Goal: Task Accomplishment & Management: Use online tool/utility

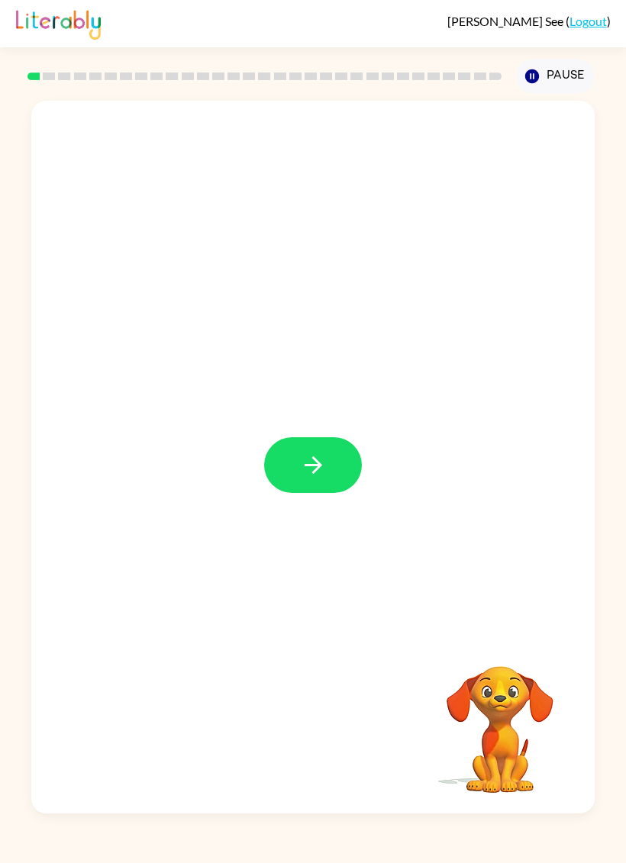
click at [347, 468] on button "button" at bounding box center [313, 465] width 98 height 56
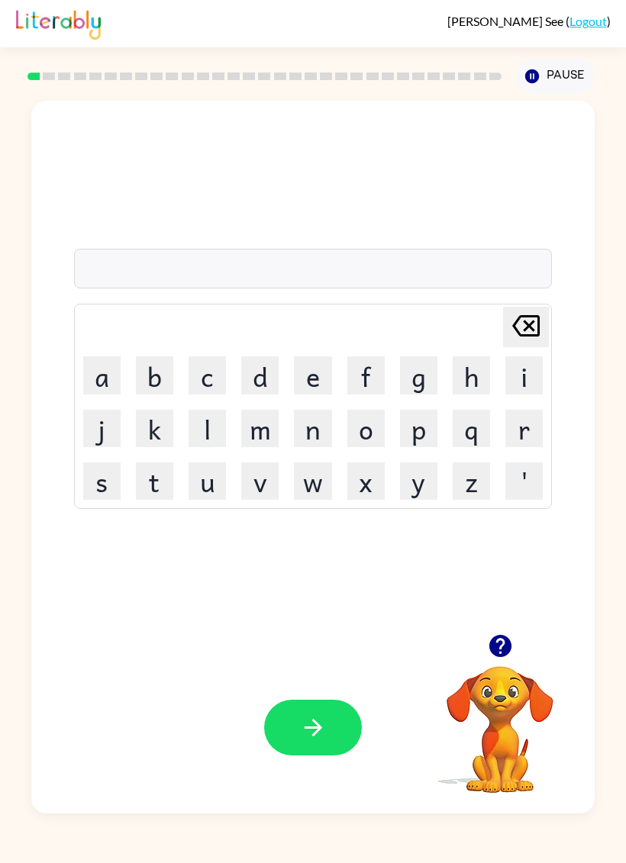
click at [323, 377] on button "e" at bounding box center [312, 374] width 37 height 37
click at [521, 325] on icon "[PERSON_NAME] last character input" at bounding box center [525, 325] width 37 height 37
click at [158, 375] on button "b" at bounding box center [154, 374] width 37 height 37
click at [317, 372] on button "e" at bounding box center [312, 374] width 37 height 37
click at [425, 373] on button "g" at bounding box center [418, 374] width 37 height 37
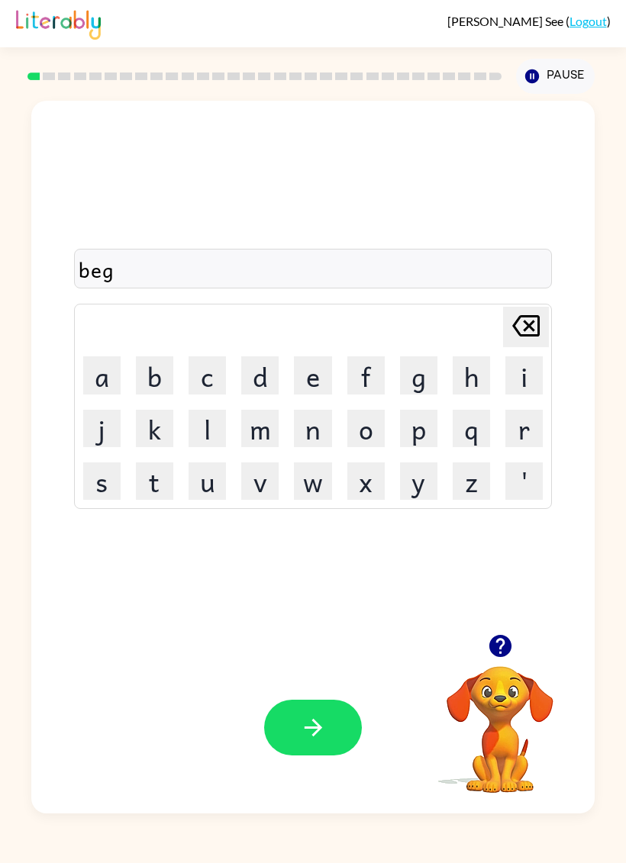
click at [301, 735] on icon "button" at bounding box center [313, 727] width 27 height 27
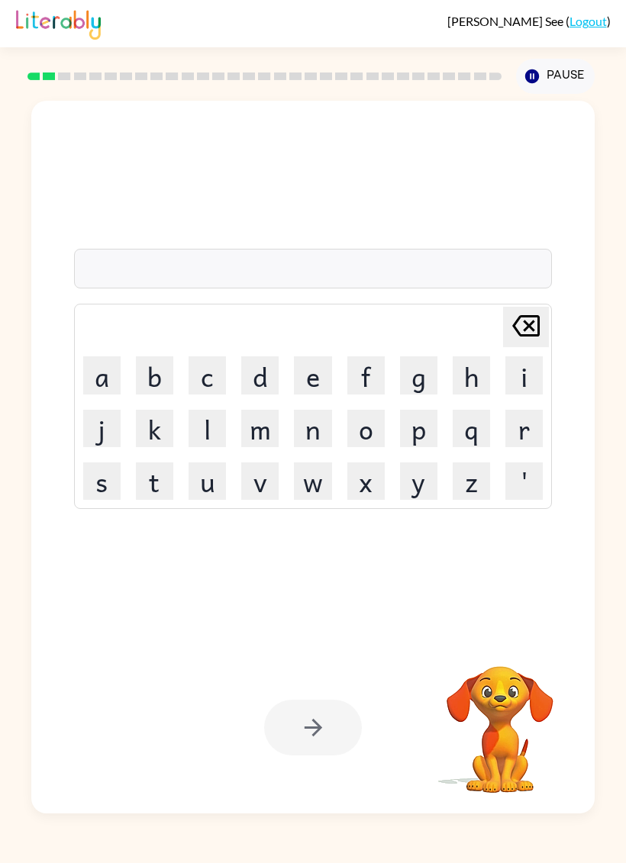
click at [197, 429] on button "l" at bounding box center [206, 428] width 37 height 37
click at [368, 435] on button "o" at bounding box center [365, 428] width 37 height 37
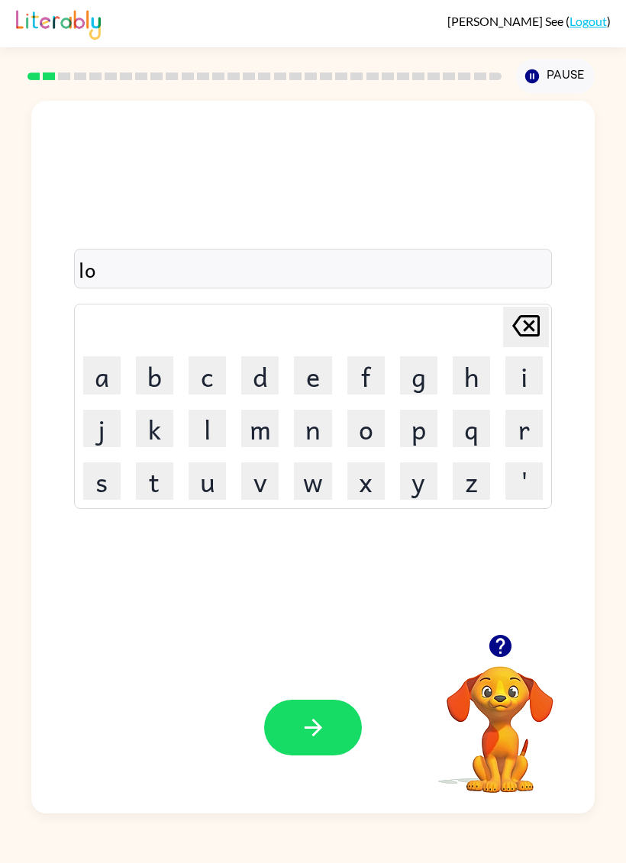
click at [208, 481] on button "u" at bounding box center [206, 480] width 37 height 37
click at [269, 367] on button "d" at bounding box center [259, 374] width 37 height 37
click at [335, 717] on button "button" at bounding box center [313, 728] width 98 height 56
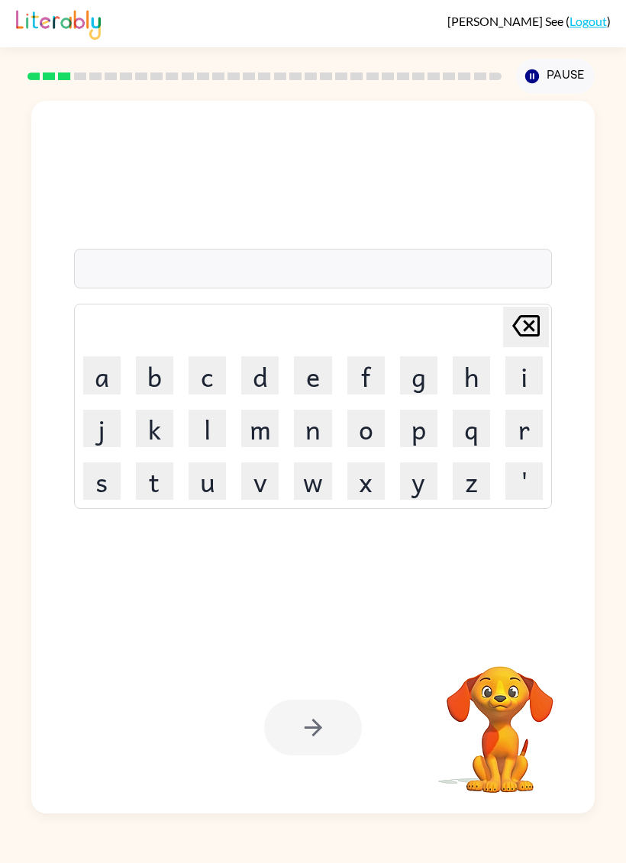
click at [268, 425] on button "m" at bounding box center [259, 428] width 37 height 37
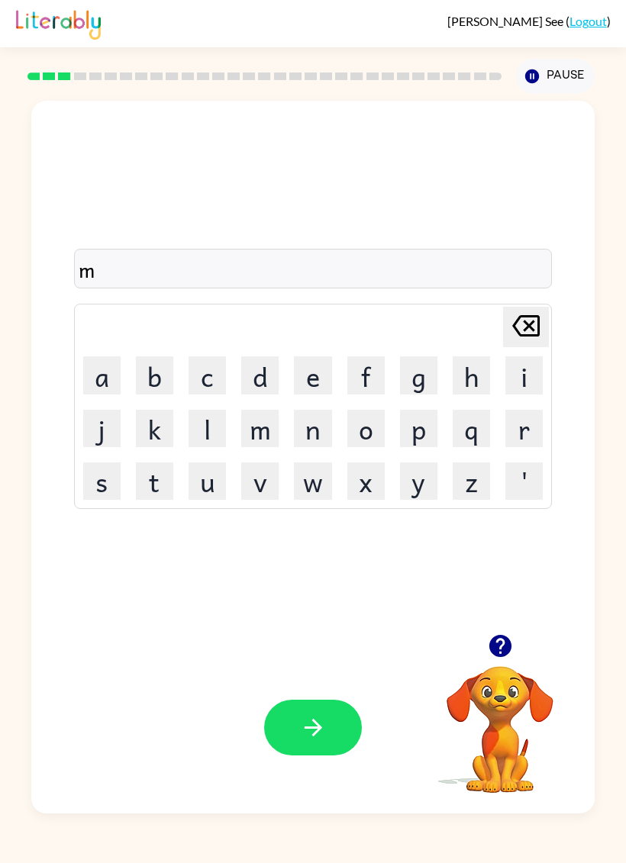
click at [96, 366] on button "a" at bounding box center [101, 374] width 37 height 37
click at [100, 487] on button "s" at bounding box center [101, 480] width 37 height 37
click at [471, 377] on button "h" at bounding box center [470, 374] width 37 height 37
click at [525, 321] on icon at bounding box center [525, 325] width 27 height 21
click at [536, 327] on icon "[PERSON_NAME] last character input" at bounding box center [525, 325] width 37 height 37
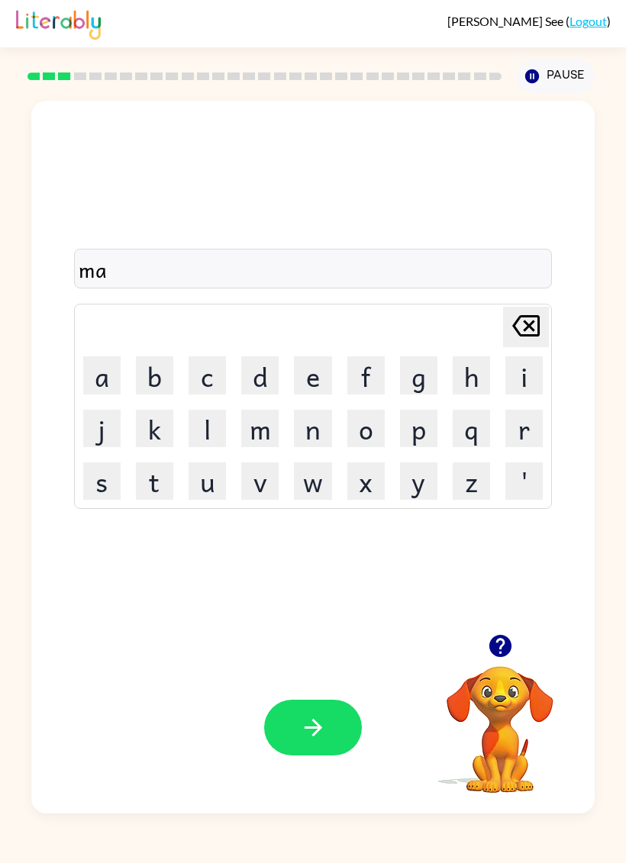
click at [521, 426] on button "r" at bounding box center [523, 428] width 37 height 37
click at [98, 468] on button "s" at bounding box center [101, 480] width 37 height 37
click at [476, 371] on button "h" at bounding box center [470, 374] width 37 height 37
click at [310, 746] on button "button" at bounding box center [313, 728] width 98 height 56
click at [106, 494] on button "s" at bounding box center [101, 480] width 37 height 37
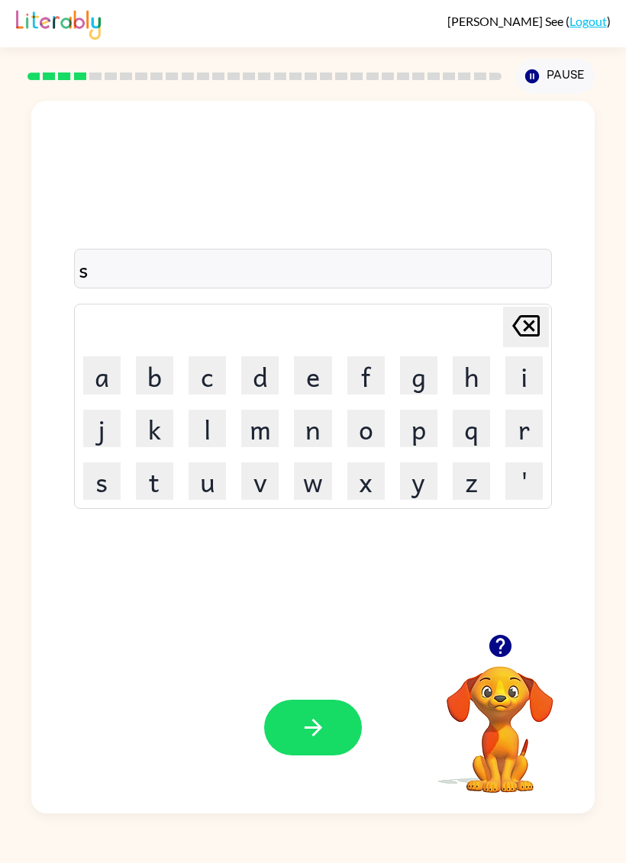
click at [422, 433] on button "p" at bounding box center [418, 428] width 37 height 37
click at [363, 431] on button "o" at bounding box center [365, 428] width 37 height 37
click at [166, 480] on button "t" at bounding box center [154, 480] width 37 height 37
click at [298, 725] on button "button" at bounding box center [313, 728] width 98 height 56
click at [506, 638] on icon "button" at bounding box center [499, 646] width 22 height 22
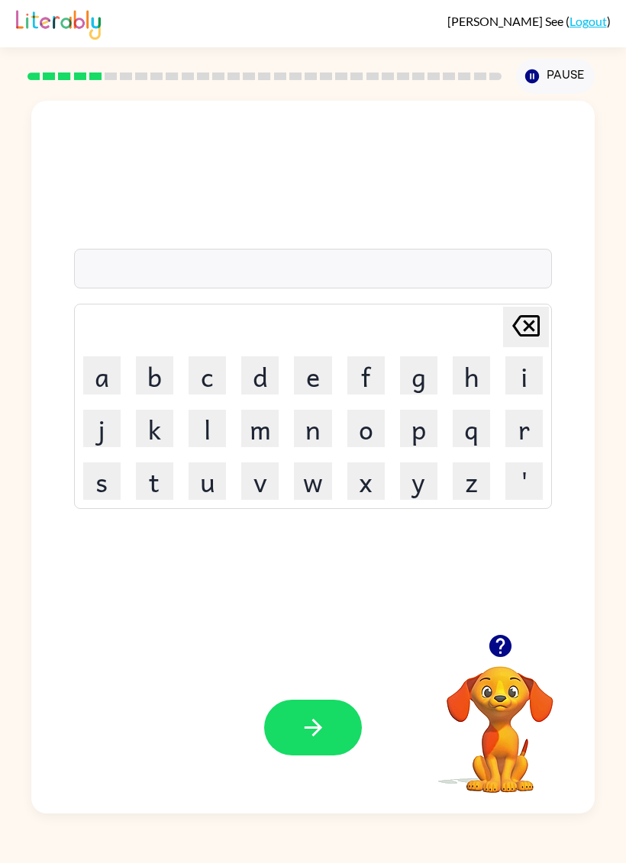
click at [423, 430] on button "p" at bounding box center [418, 428] width 37 height 37
click at [363, 429] on button "o" at bounding box center [365, 428] width 37 height 37
click at [212, 485] on button "u" at bounding box center [206, 480] width 37 height 37
click at [273, 373] on button "d" at bounding box center [259, 374] width 37 height 37
click at [494, 642] on icon "button" at bounding box center [499, 646] width 22 height 22
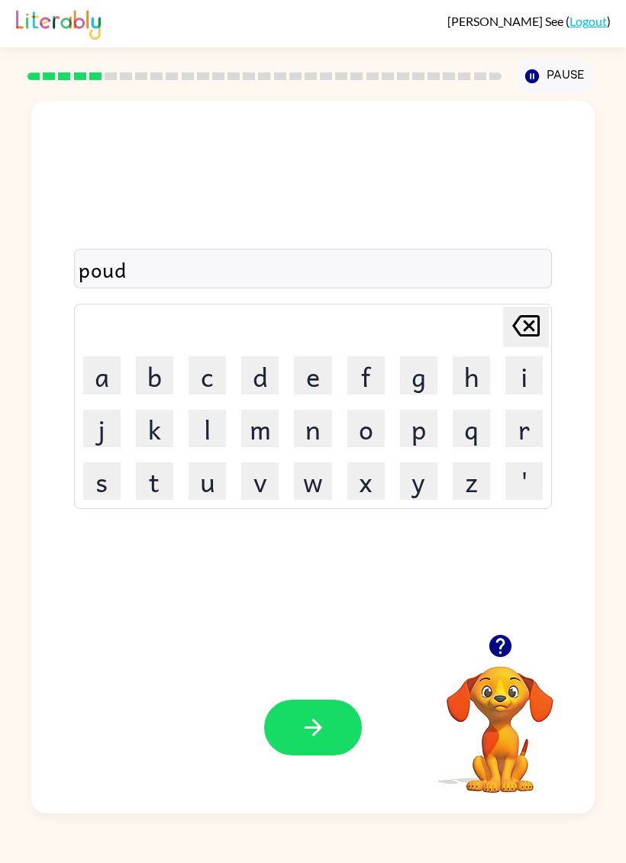
click at [311, 729] on icon "button" at bounding box center [313, 728] width 18 height 18
click at [423, 433] on button "p" at bounding box center [418, 428] width 37 height 37
click at [524, 375] on button "i" at bounding box center [523, 374] width 37 height 37
click at [317, 373] on button "e" at bounding box center [312, 374] width 37 height 37
click at [285, 732] on button "button" at bounding box center [313, 728] width 98 height 56
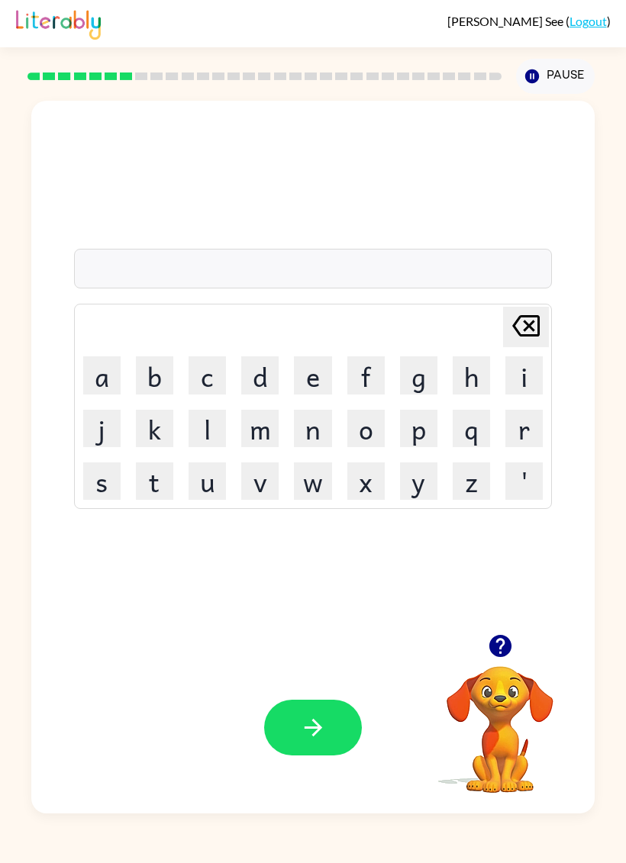
click at [500, 648] on icon "button" at bounding box center [500, 645] width 27 height 27
click at [111, 375] on button "a" at bounding box center [101, 374] width 37 height 37
click at [317, 430] on button "n" at bounding box center [312, 428] width 37 height 37
click at [155, 431] on button "k" at bounding box center [154, 428] width 37 height 37
click at [314, 375] on button "e" at bounding box center [312, 374] width 37 height 37
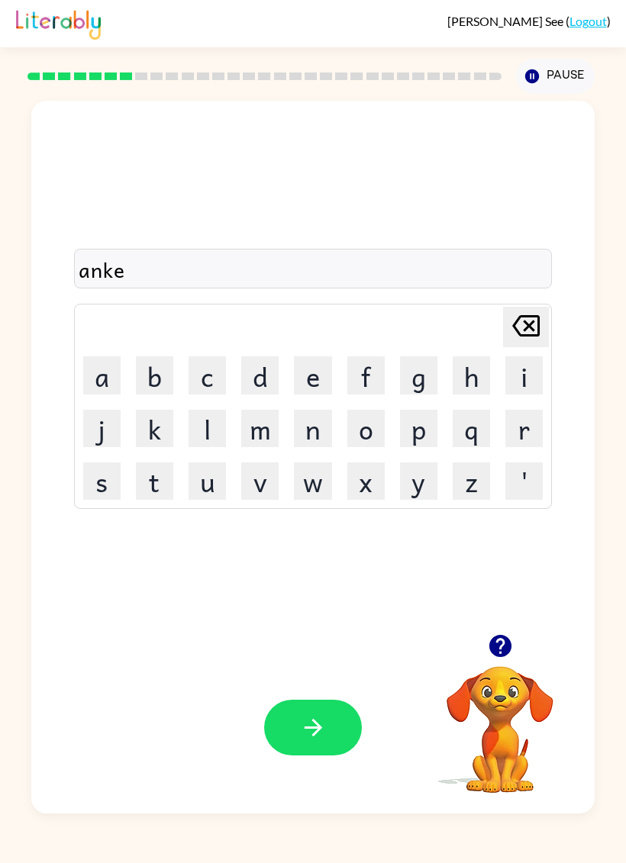
click at [518, 326] on icon "[PERSON_NAME] last character input" at bounding box center [525, 325] width 37 height 37
click at [202, 436] on button "l" at bounding box center [206, 428] width 37 height 37
click at [312, 376] on button "e" at bounding box center [312, 374] width 37 height 37
click at [321, 747] on button "button" at bounding box center [313, 728] width 98 height 56
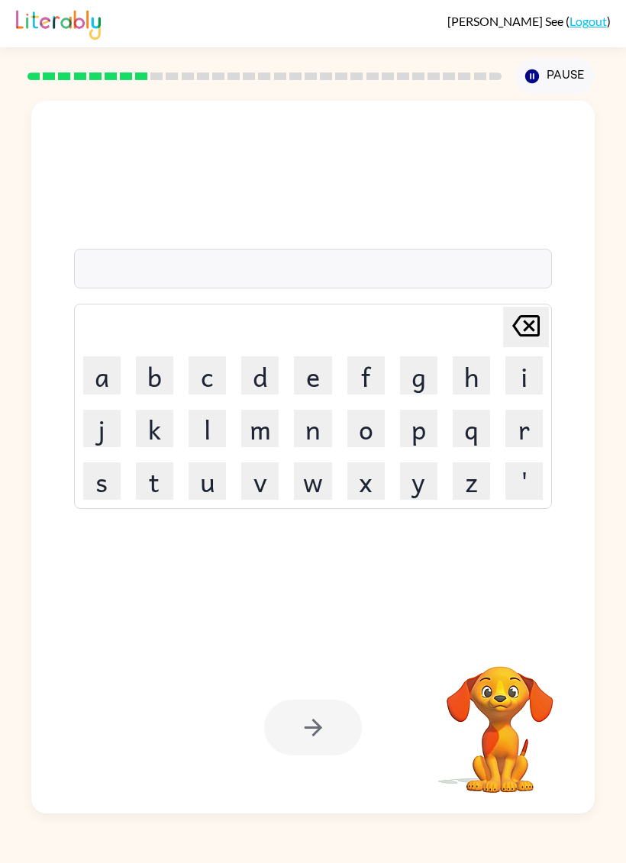
click at [155, 381] on button "b" at bounding box center [154, 374] width 37 height 37
click at [108, 374] on button "a" at bounding box center [101, 374] width 37 height 37
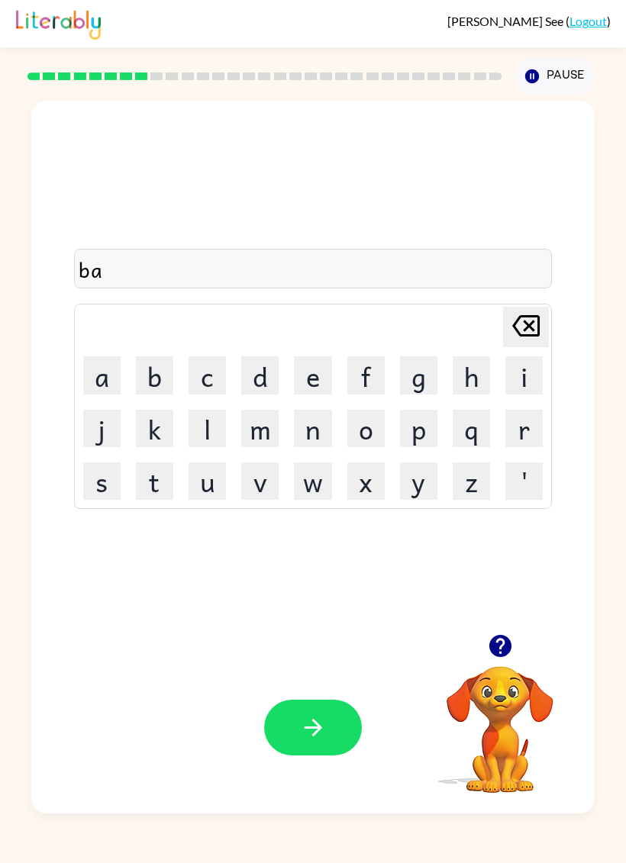
click at [155, 491] on button "t" at bounding box center [154, 480] width 37 height 37
click at [460, 369] on button "h" at bounding box center [470, 374] width 37 height 37
click at [303, 716] on icon "button" at bounding box center [313, 727] width 27 height 27
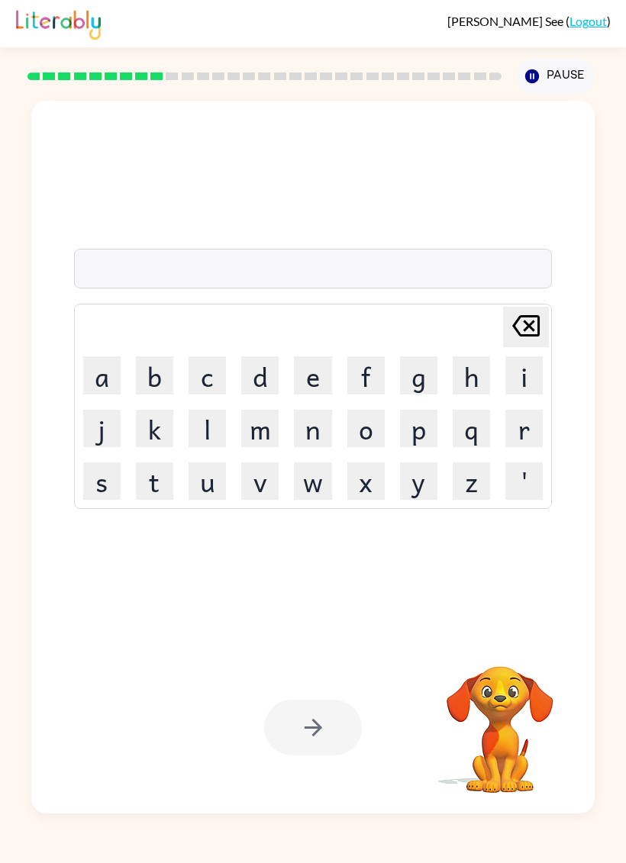
click at [208, 374] on button "c" at bounding box center [206, 374] width 37 height 37
click at [214, 423] on button "l" at bounding box center [206, 428] width 37 height 37
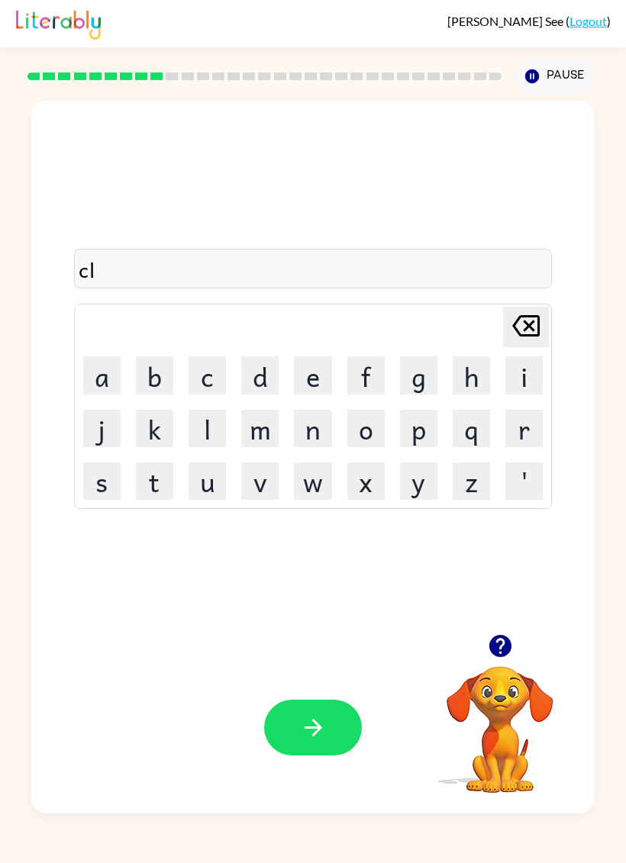
click at [362, 438] on button "o" at bounding box center [365, 428] width 37 height 37
click at [323, 484] on button "w" at bounding box center [312, 480] width 37 height 37
click at [310, 434] on button "n" at bounding box center [312, 428] width 37 height 37
click at [310, 726] on icon "button" at bounding box center [313, 727] width 27 height 27
click at [95, 377] on button "a" at bounding box center [101, 374] width 37 height 37
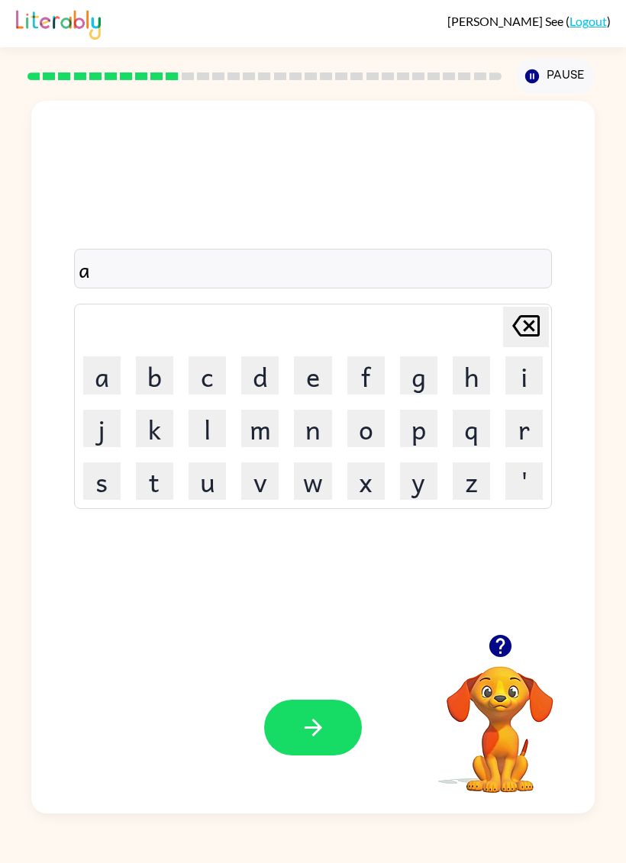
click at [526, 339] on icon "[PERSON_NAME] last character input" at bounding box center [525, 325] width 37 height 37
click at [208, 484] on button "u" at bounding box center [206, 480] width 37 height 37
click at [318, 433] on button "n" at bounding box center [312, 428] width 37 height 37
click at [516, 334] on icon "[PERSON_NAME] last character input" at bounding box center [525, 325] width 37 height 37
click at [523, 334] on icon "[PERSON_NAME] last character input" at bounding box center [525, 325] width 37 height 37
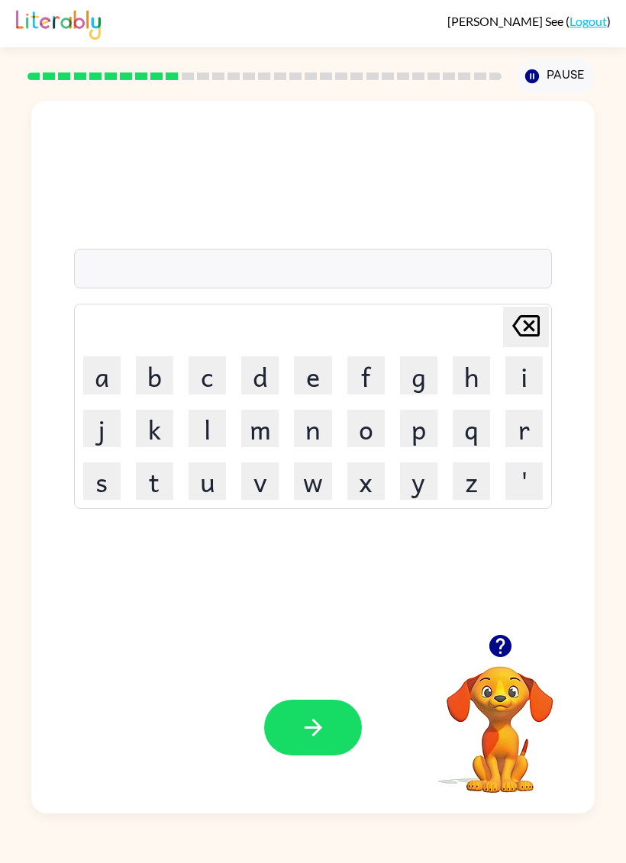
click at [109, 372] on button "a" at bounding box center [101, 374] width 37 height 37
click at [316, 427] on button "n" at bounding box center [312, 428] width 37 height 37
click at [525, 327] on icon "[PERSON_NAME] last character input" at bounding box center [525, 325] width 37 height 37
click at [525, 326] on icon "[PERSON_NAME] last character input" at bounding box center [525, 325] width 37 height 37
click at [525, 378] on button "i" at bounding box center [523, 374] width 37 height 37
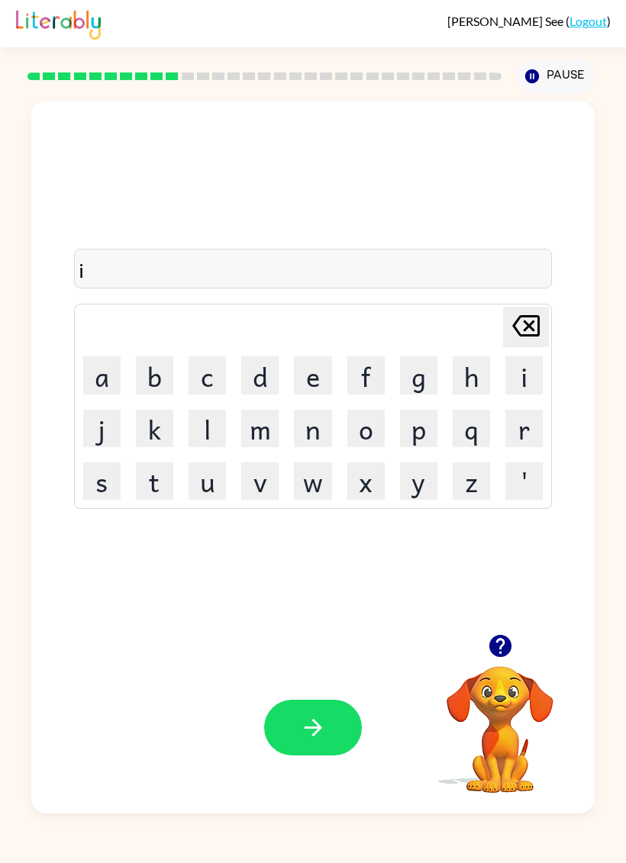
click at [320, 435] on button "n" at bounding box center [312, 428] width 37 height 37
click at [92, 498] on button "s" at bounding box center [101, 480] width 37 height 37
click at [317, 368] on button "e" at bounding box center [312, 374] width 37 height 37
click at [532, 422] on button "r" at bounding box center [523, 428] width 37 height 37
click at [160, 485] on button "t" at bounding box center [154, 480] width 37 height 37
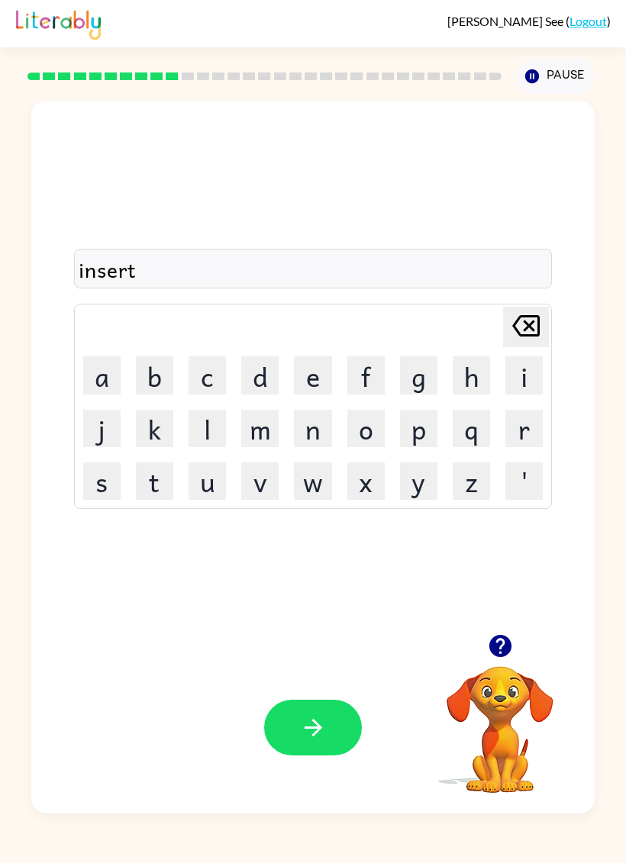
click at [330, 736] on button "button" at bounding box center [313, 728] width 98 height 56
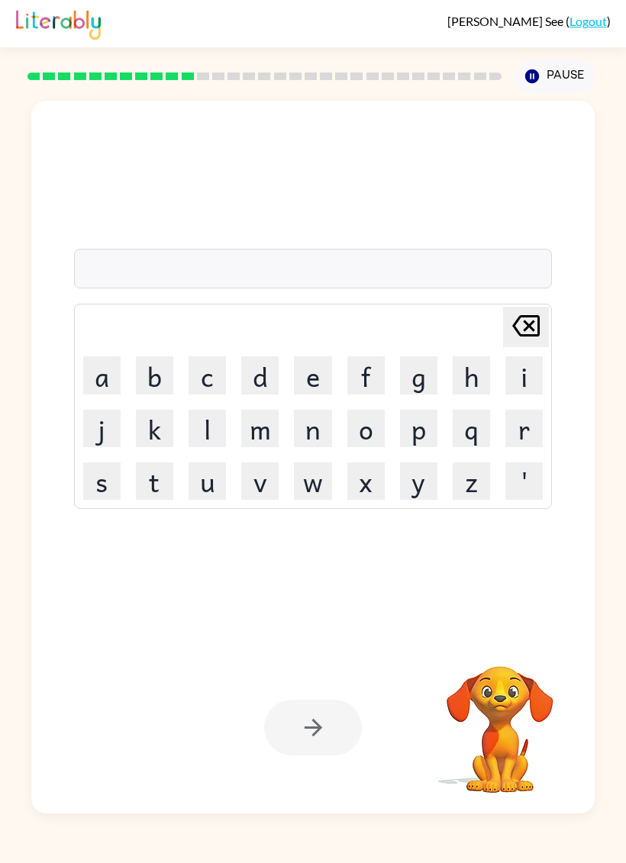
click at [204, 376] on button "c" at bounding box center [206, 374] width 37 height 37
click at [373, 433] on button "o" at bounding box center [365, 428] width 37 height 37
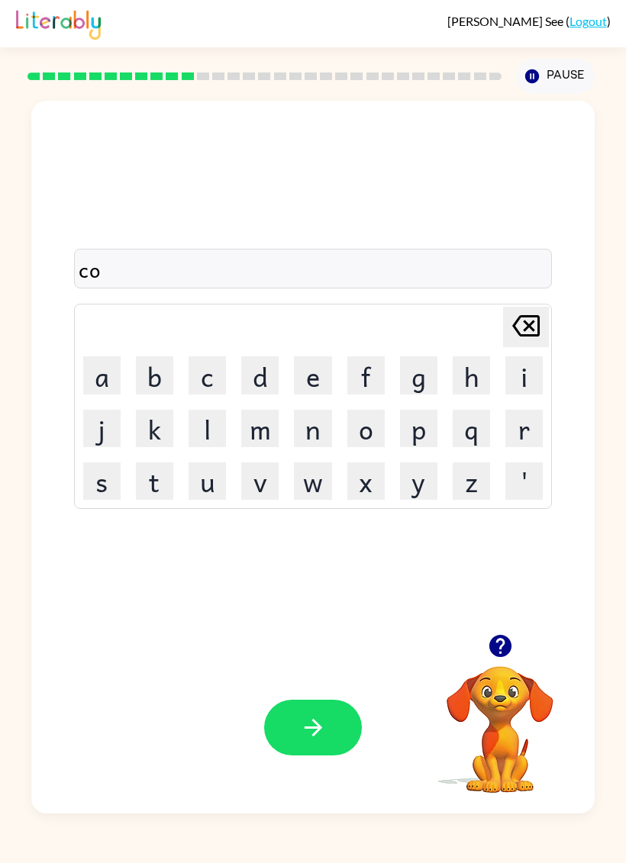
click at [265, 375] on button "d" at bounding box center [259, 374] width 37 height 37
click at [319, 382] on button "e" at bounding box center [312, 374] width 37 height 37
click at [320, 752] on button "button" at bounding box center [313, 728] width 98 height 56
click at [267, 468] on button "v" at bounding box center [259, 480] width 37 height 37
click at [104, 373] on button "a" at bounding box center [101, 374] width 37 height 37
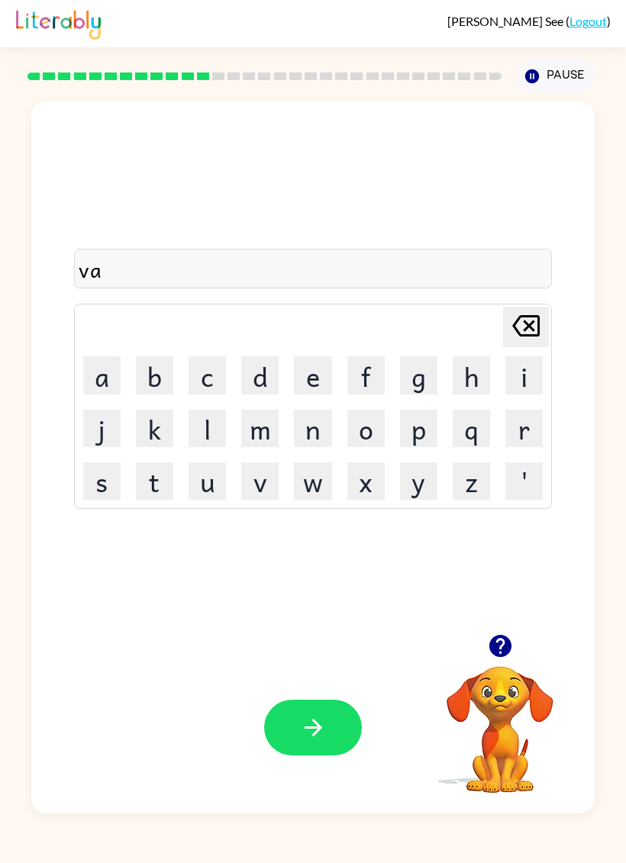
click at [200, 438] on button "l" at bounding box center [206, 428] width 37 height 37
click at [497, 653] on icon "button" at bounding box center [499, 646] width 22 height 22
click at [216, 481] on button "u" at bounding box center [206, 480] width 37 height 37
click at [268, 440] on button "m" at bounding box center [259, 428] width 37 height 37
click at [539, 327] on icon at bounding box center [525, 325] width 27 height 21
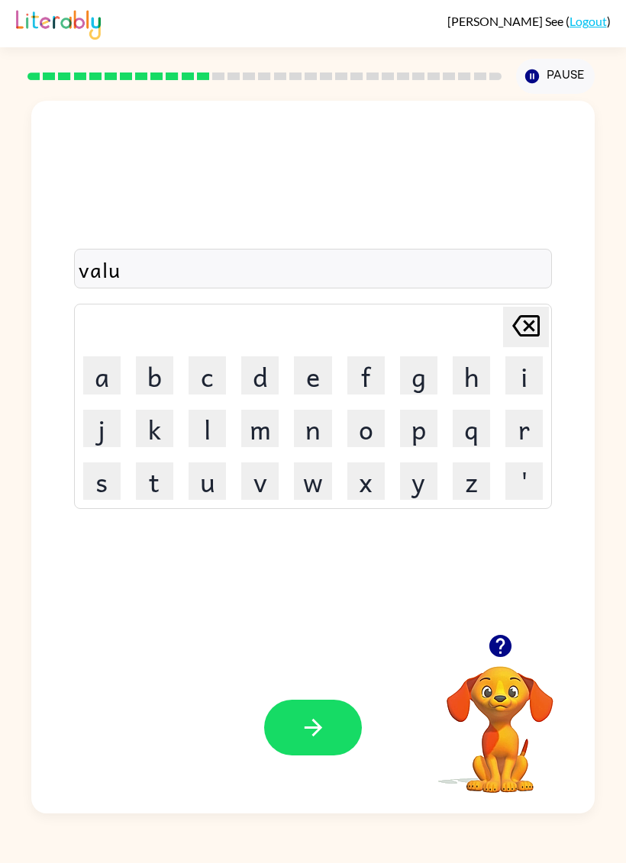
click at [524, 326] on icon "[PERSON_NAME] last character input" at bounding box center [525, 325] width 37 height 37
click at [207, 438] on button "l" at bounding box center [206, 428] width 37 height 37
click at [522, 327] on icon "[PERSON_NAME] last character input" at bounding box center [525, 325] width 37 height 37
click at [507, 648] on icon "button" at bounding box center [499, 646] width 22 height 22
click at [487, 674] on video "Your browser must support playing .mp4 files to use Literably. Please try using…" at bounding box center [499, 718] width 153 height 153
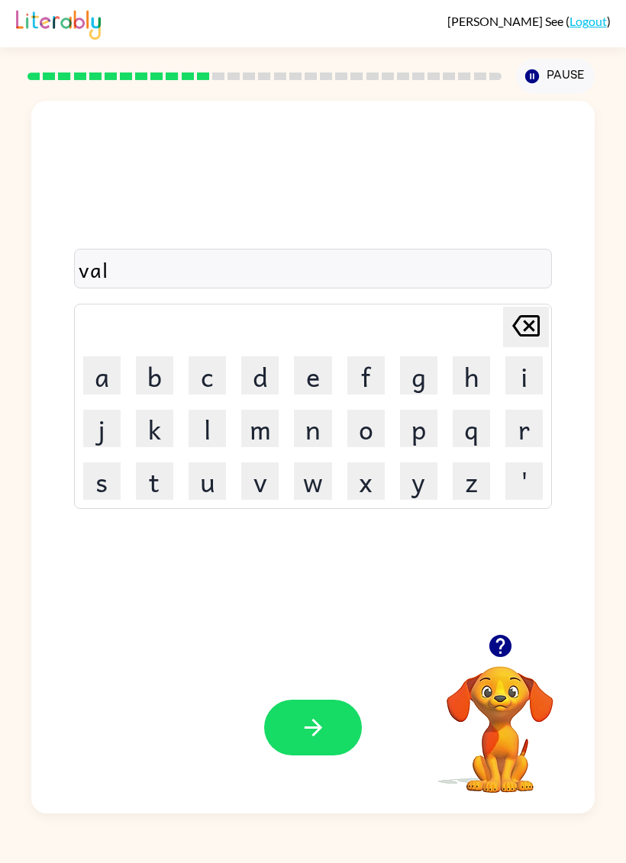
click at [314, 383] on button "e" at bounding box center [312, 374] width 37 height 37
click at [201, 500] on button "u" at bounding box center [206, 480] width 37 height 37
click at [533, 331] on icon at bounding box center [525, 325] width 27 height 21
click at [520, 323] on icon "[PERSON_NAME] last character input" at bounding box center [525, 325] width 37 height 37
click at [318, 377] on button "e" at bounding box center [312, 374] width 37 height 37
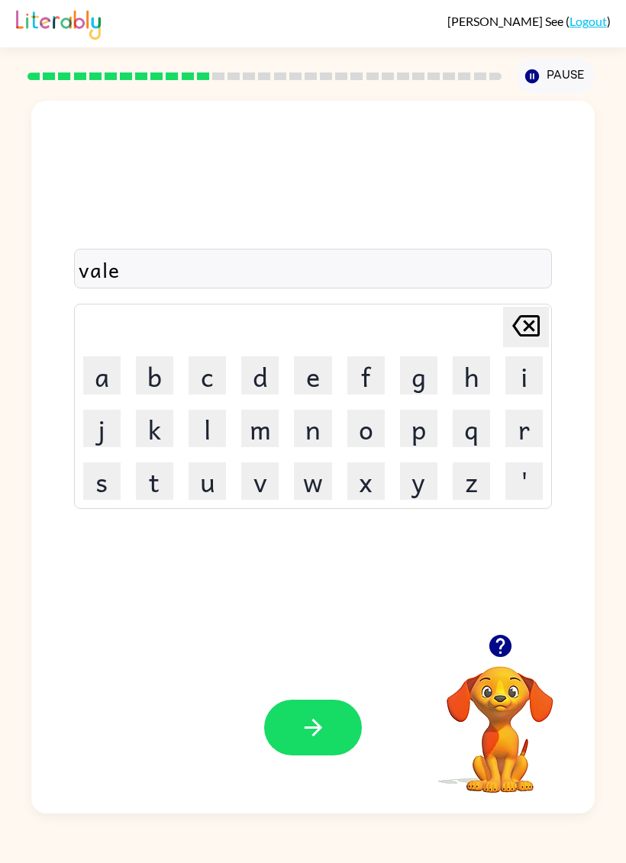
click at [204, 494] on button "u" at bounding box center [206, 480] width 37 height 37
click at [530, 323] on icon "[PERSON_NAME] last character input" at bounding box center [525, 325] width 37 height 37
click at [520, 324] on icon "[PERSON_NAME] last character input" at bounding box center [525, 325] width 37 height 37
click at [214, 484] on button "u" at bounding box center [206, 480] width 37 height 37
click at [259, 437] on button "m" at bounding box center [259, 428] width 37 height 37
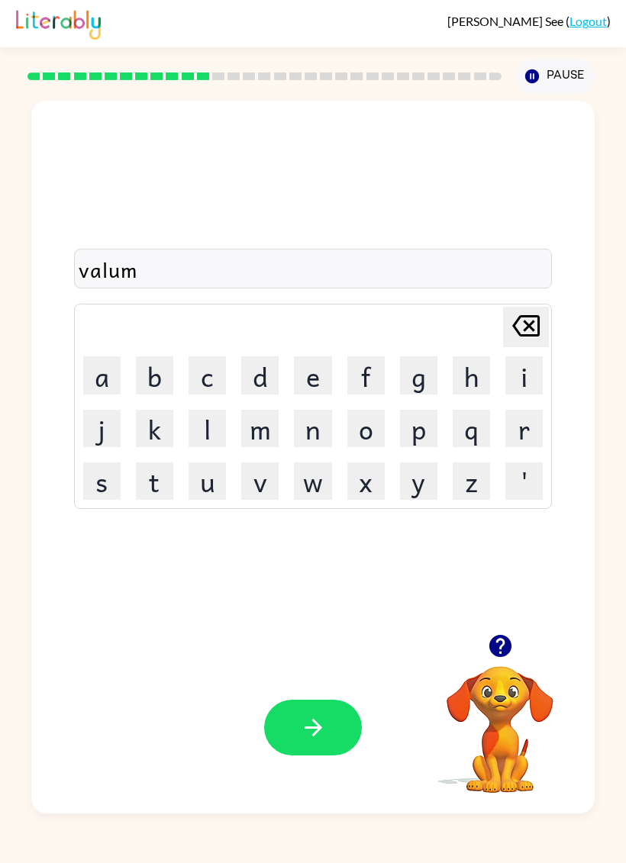
click at [536, 324] on icon "[PERSON_NAME] last character input" at bounding box center [525, 325] width 37 height 37
click at [529, 321] on icon "[PERSON_NAME] last character input" at bounding box center [525, 325] width 37 height 37
click at [217, 487] on button "u" at bounding box center [206, 480] width 37 height 37
click at [268, 429] on button "m" at bounding box center [259, 428] width 37 height 37
click at [314, 712] on button "button" at bounding box center [313, 728] width 98 height 56
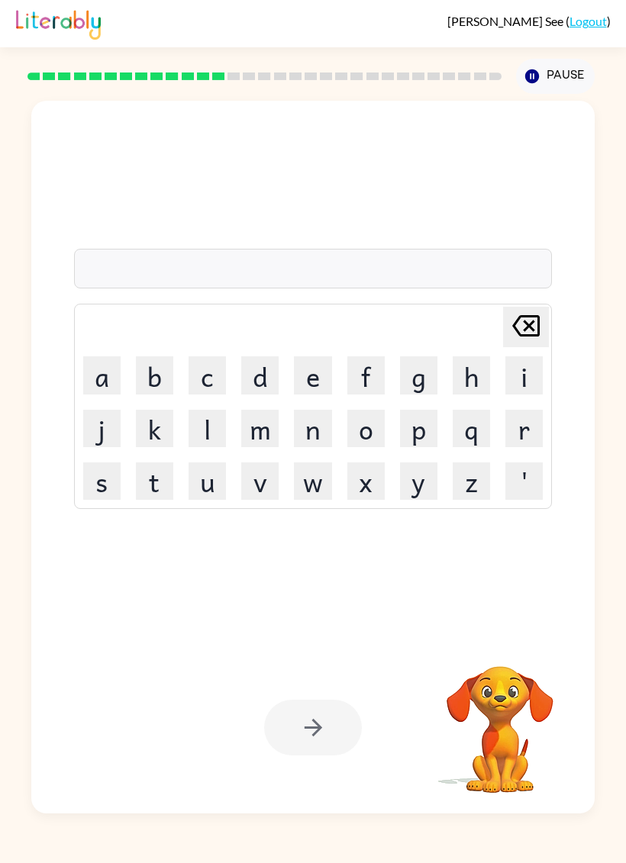
click at [106, 484] on button "s" at bounding box center [101, 480] width 37 height 37
click at [317, 371] on button "e" at bounding box center [312, 374] width 37 height 37
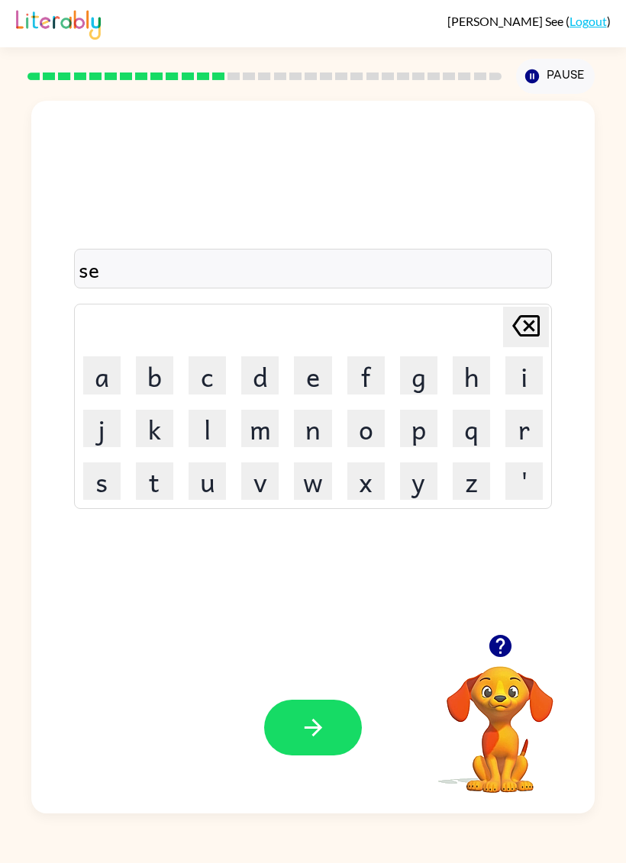
click at [315, 378] on button "e" at bounding box center [312, 374] width 37 height 37
click at [528, 323] on icon "[PERSON_NAME] last character input" at bounding box center [525, 325] width 37 height 37
click at [526, 320] on icon "[PERSON_NAME] last character input" at bounding box center [525, 325] width 37 height 37
click at [307, 489] on button "w" at bounding box center [312, 480] width 37 height 37
click at [310, 389] on button "e" at bounding box center [312, 374] width 37 height 37
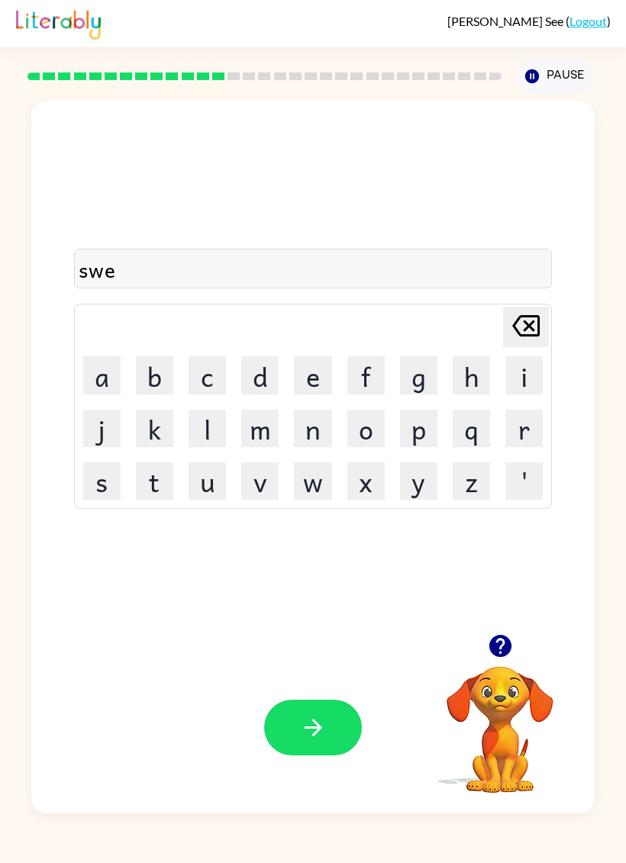
click at [321, 378] on button "e" at bounding box center [312, 374] width 37 height 37
click at [153, 487] on button "t" at bounding box center [154, 480] width 37 height 37
click at [320, 427] on button "n" at bounding box center [312, 428] width 37 height 37
click at [318, 380] on button "e" at bounding box center [312, 374] width 37 height 37
click at [102, 496] on button "s" at bounding box center [101, 480] width 37 height 37
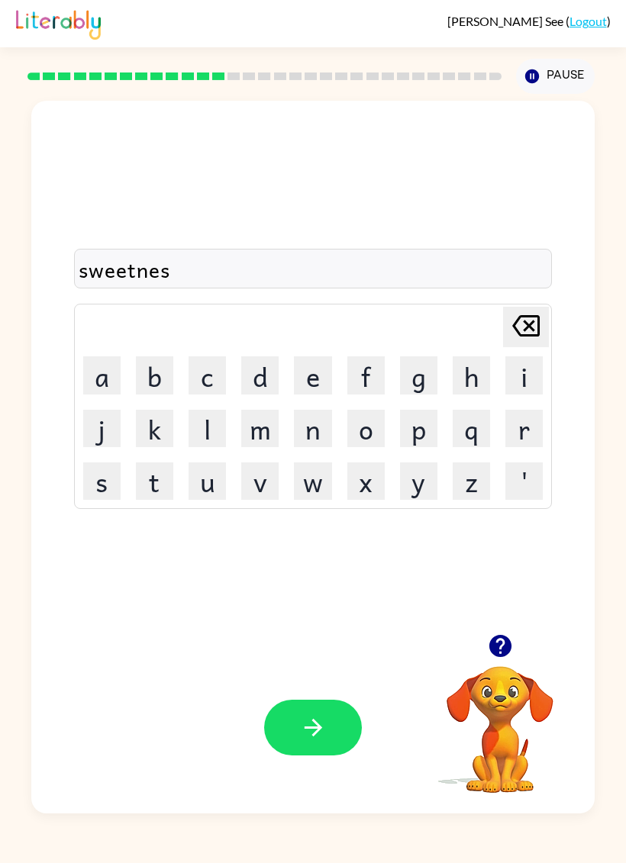
click at [320, 722] on icon "button" at bounding box center [313, 727] width 27 height 27
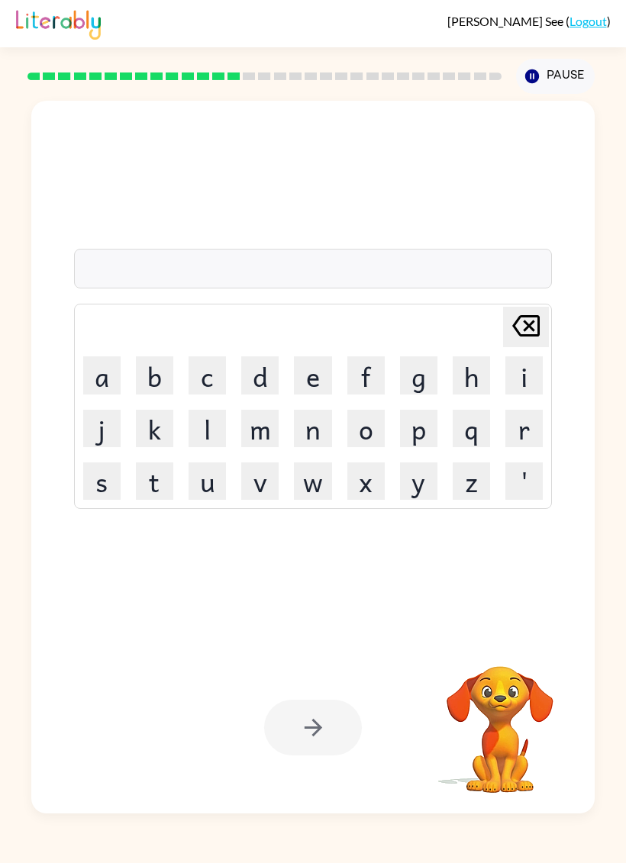
click at [415, 429] on button "p" at bounding box center [418, 428] width 37 height 37
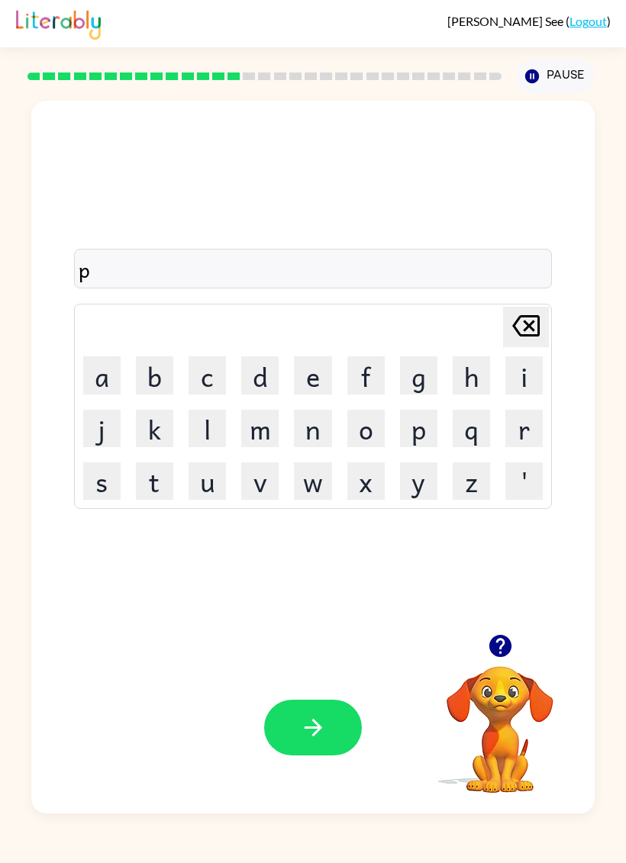
click at [526, 373] on button "i" at bounding box center [523, 374] width 37 height 37
click at [327, 377] on button "e" at bounding box center [312, 374] width 37 height 37
click at [208, 428] on button "l" at bounding box center [206, 428] width 37 height 37
click at [317, 381] on button "e" at bounding box center [312, 374] width 37 height 37
click at [151, 490] on button "t" at bounding box center [154, 480] width 37 height 37
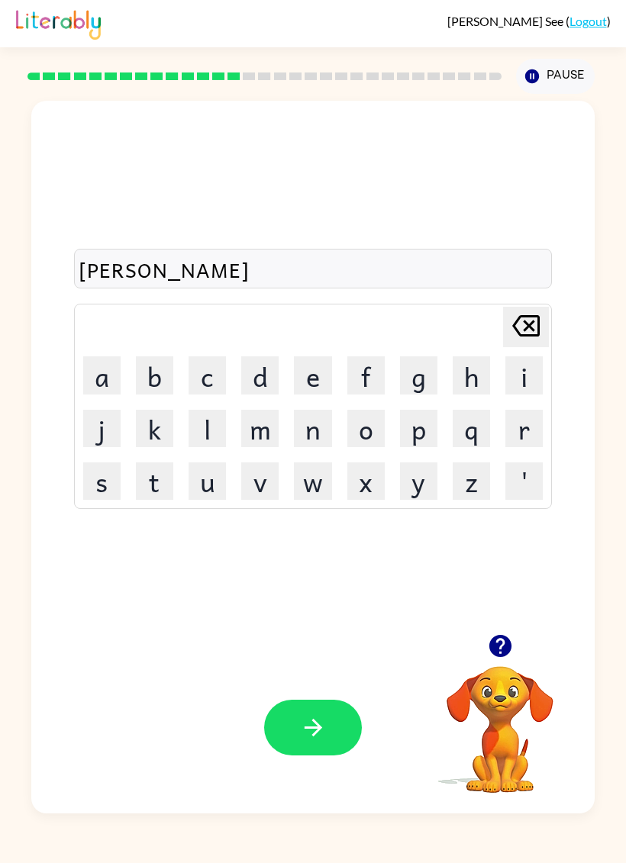
click at [523, 314] on icon "[PERSON_NAME] last character input" at bounding box center [525, 325] width 37 height 37
click at [517, 320] on icon at bounding box center [525, 325] width 27 height 21
click at [517, 319] on icon "[PERSON_NAME] last character input" at bounding box center [525, 325] width 37 height 37
click at [526, 314] on icon "[PERSON_NAME] last character input" at bounding box center [525, 325] width 37 height 37
click at [523, 314] on icon "[PERSON_NAME] last character input" at bounding box center [525, 325] width 37 height 37
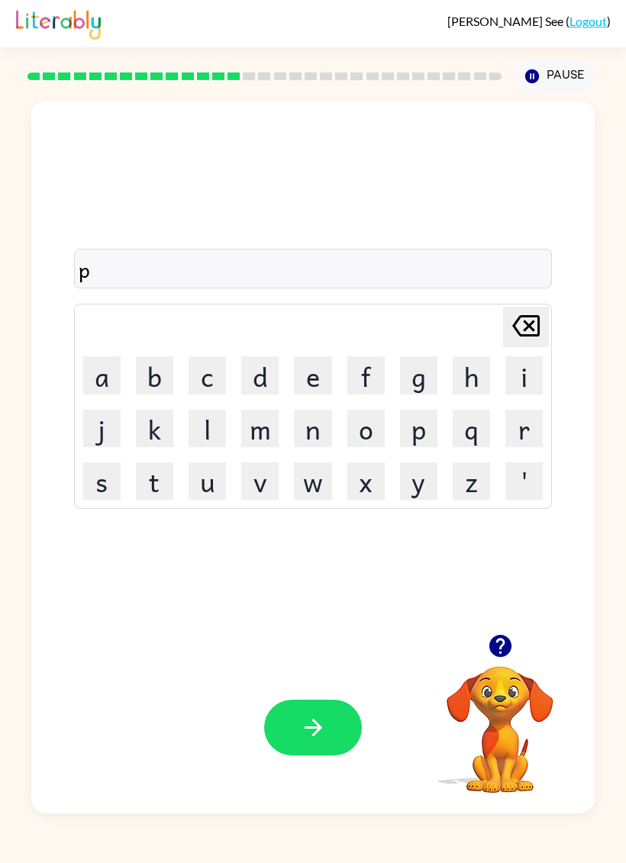
click at [493, 645] on icon "button" at bounding box center [499, 646] width 22 height 22
click at [530, 381] on button "i" at bounding box center [523, 374] width 37 height 37
click at [208, 442] on button "l" at bounding box center [206, 428] width 37 height 37
click at [370, 426] on button "o" at bounding box center [365, 428] width 37 height 37
click at [517, 644] on button "button" at bounding box center [500, 645] width 39 height 39
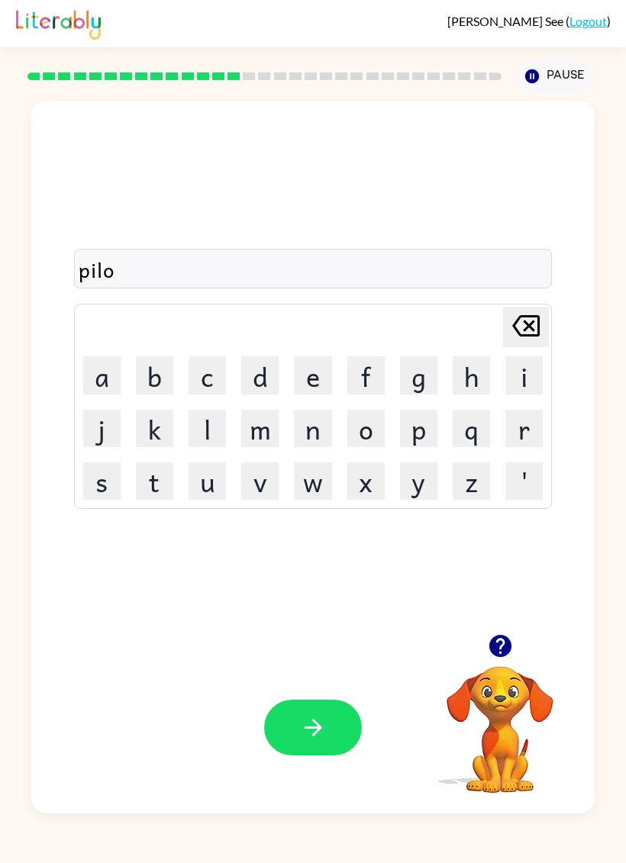
click at [151, 481] on button "t" at bounding box center [154, 480] width 37 height 37
click at [305, 716] on icon "button" at bounding box center [313, 727] width 27 height 27
click at [366, 384] on button "f" at bounding box center [365, 374] width 37 height 37
click at [368, 434] on button "o" at bounding box center [365, 428] width 37 height 37
click at [533, 438] on button "r" at bounding box center [523, 428] width 37 height 37
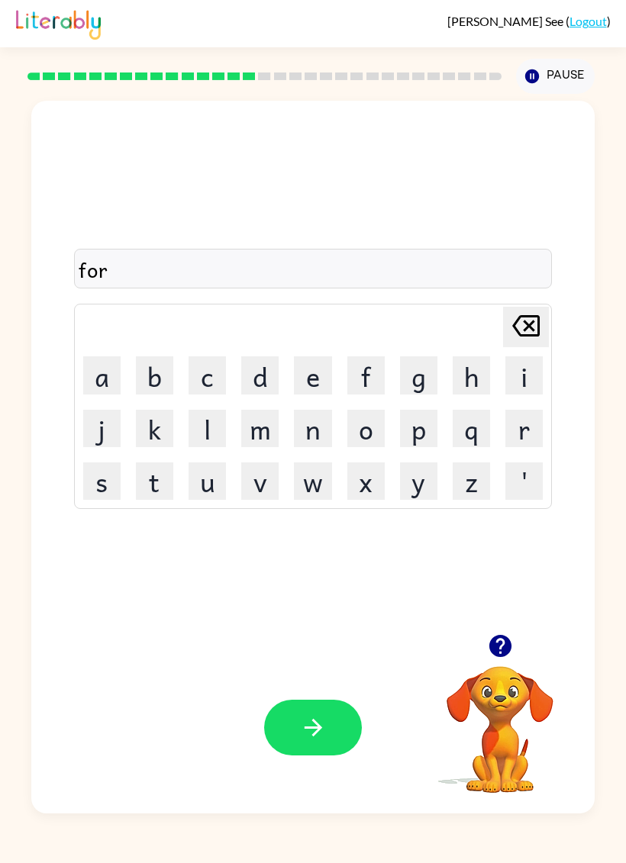
click at [159, 433] on button "k" at bounding box center [154, 428] width 37 height 37
click at [312, 739] on icon "button" at bounding box center [313, 727] width 27 height 27
click at [318, 487] on button "w" at bounding box center [312, 480] width 37 height 37
click at [317, 373] on button "e" at bounding box center [312, 374] width 37 height 37
click at [164, 372] on button "b" at bounding box center [154, 374] width 37 height 37
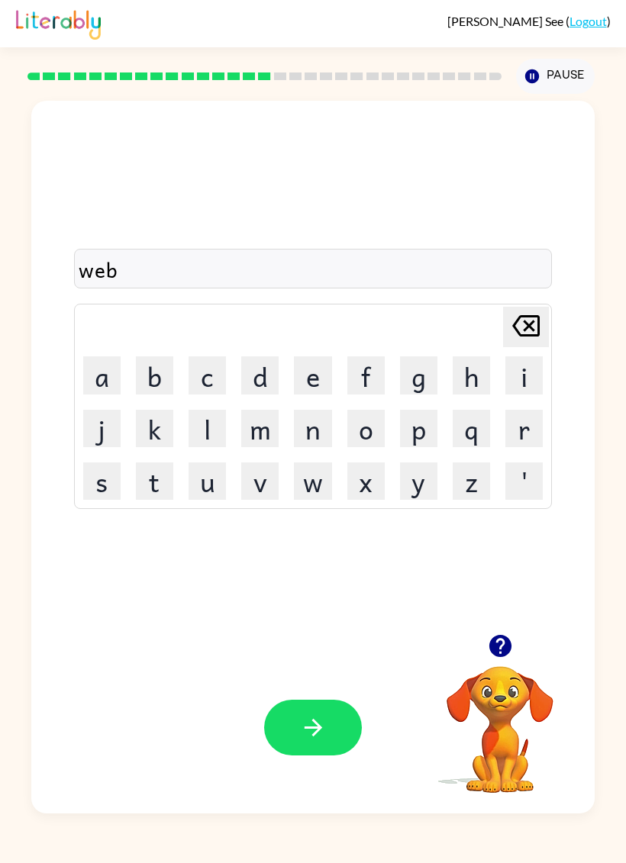
click at [316, 721] on icon "button" at bounding box center [313, 727] width 27 height 27
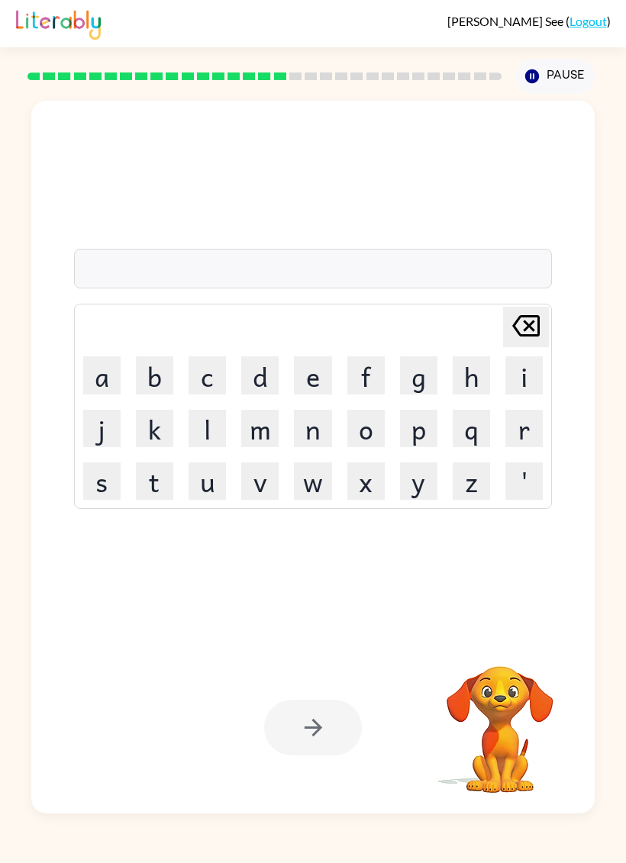
click at [374, 375] on button "f" at bounding box center [365, 374] width 37 height 37
click at [525, 378] on button "i" at bounding box center [523, 374] width 37 height 37
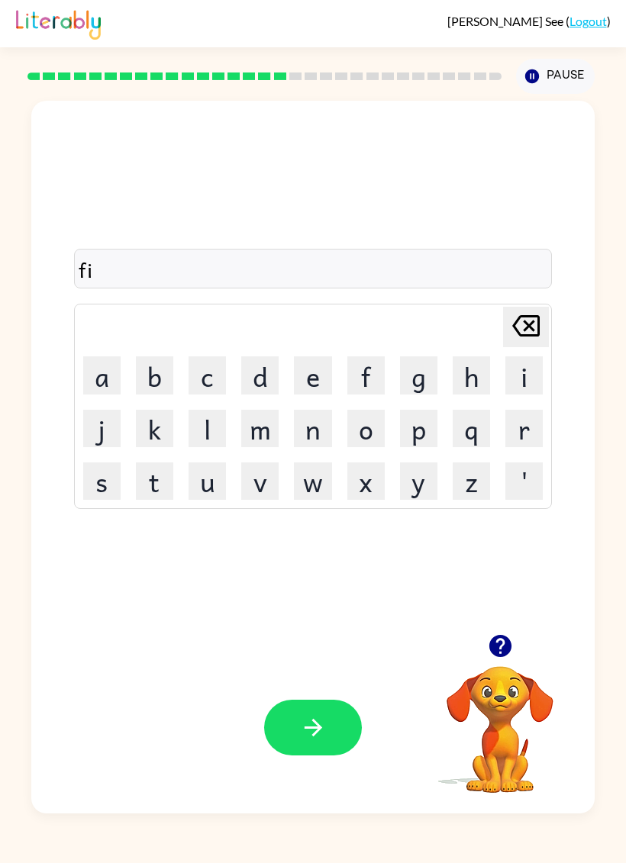
click at [539, 317] on icon at bounding box center [525, 325] width 27 height 21
click at [218, 427] on button "l" at bounding box center [206, 428] width 37 height 37
click at [529, 372] on button "i" at bounding box center [523, 374] width 37 height 37
click at [163, 383] on button "b" at bounding box center [154, 374] width 37 height 37
click at [506, 646] on icon "button" at bounding box center [499, 646] width 22 height 22
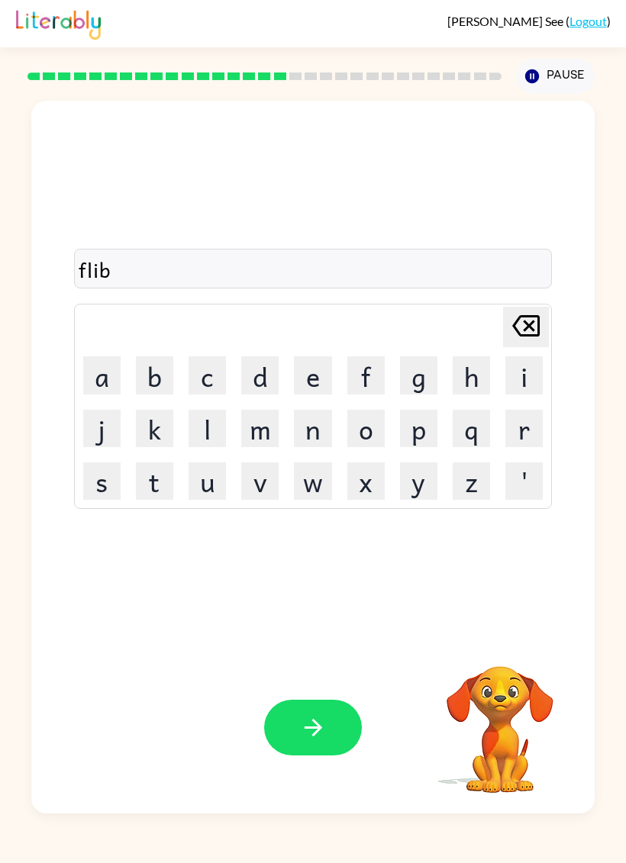
click at [525, 372] on button "i" at bounding box center [523, 374] width 37 height 37
click at [313, 440] on button "n" at bounding box center [312, 428] width 37 height 37
click at [424, 385] on button "g" at bounding box center [418, 374] width 37 height 37
click at [339, 716] on button "button" at bounding box center [313, 728] width 98 height 56
click at [95, 495] on button "s" at bounding box center [101, 480] width 37 height 37
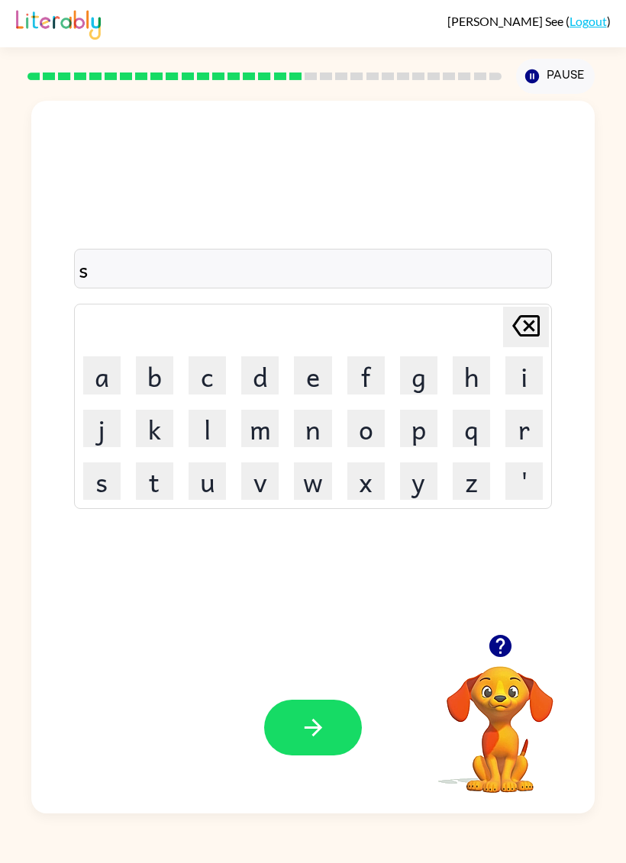
click at [308, 437] on button "n" at bounding box center [312, 428] width 37 height 37
click at [370, 429] on button "o" at bounding box center [365, 428] width 37 height 37
click at [148, 490] on button "t" at bounding box center [154, 480] width 37 height 37
click at [526, 328] on icon "[PERSON_NAME] last character input" at bounding box center [525, 325] width 37 height 37
click at [508, 430] on button "r" at bounding box center [523, 428] width 37 height 37
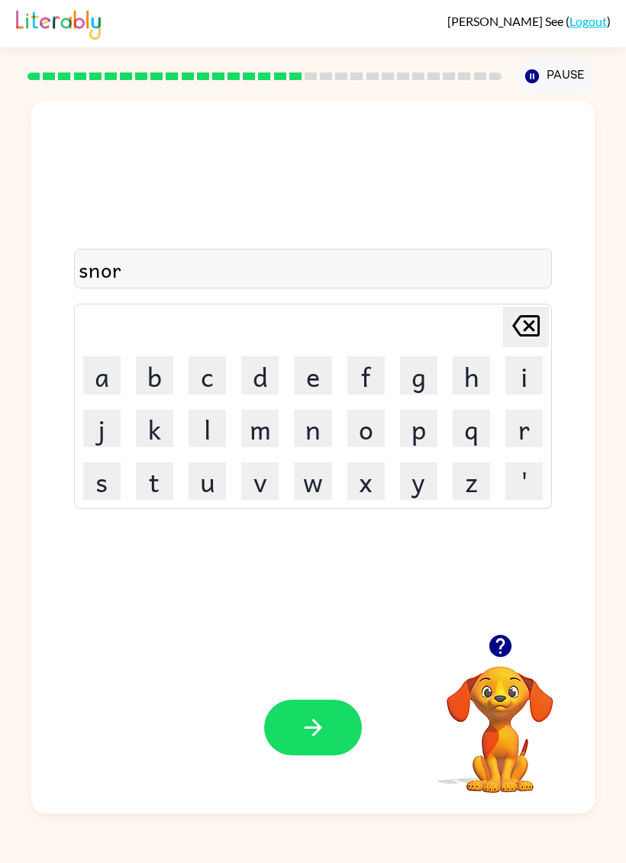
click at [159, 483] on button "t" at bounding box center [154, 480] width 37 height 37
click at [310, 728] on icon "button" at bounding box center [313, 728] width 18 height 18
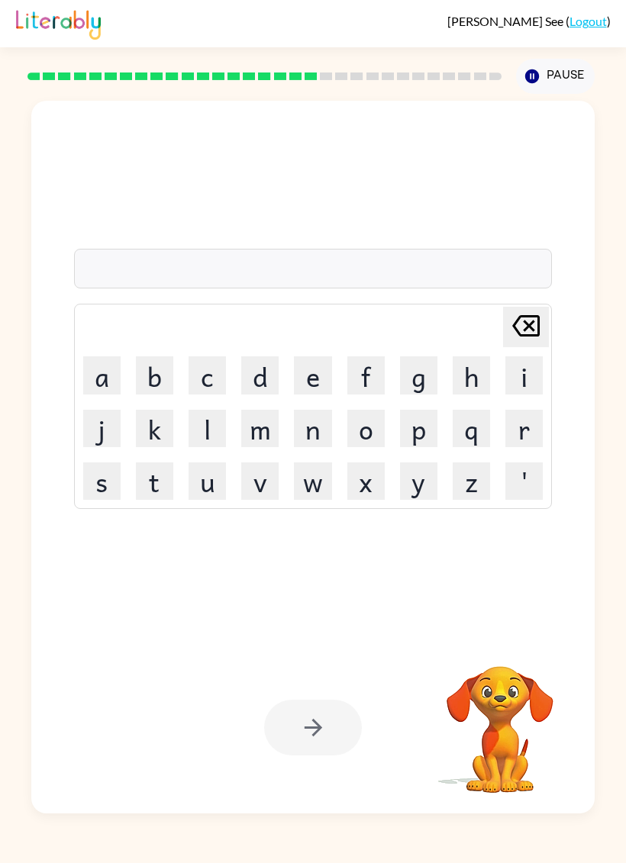
click at [318, 384] on button "e" at bounding box center [312, 374] width 37 height 37
click at [86, 496] on button "s" at bounding box center [101, 480] width 37 height 37
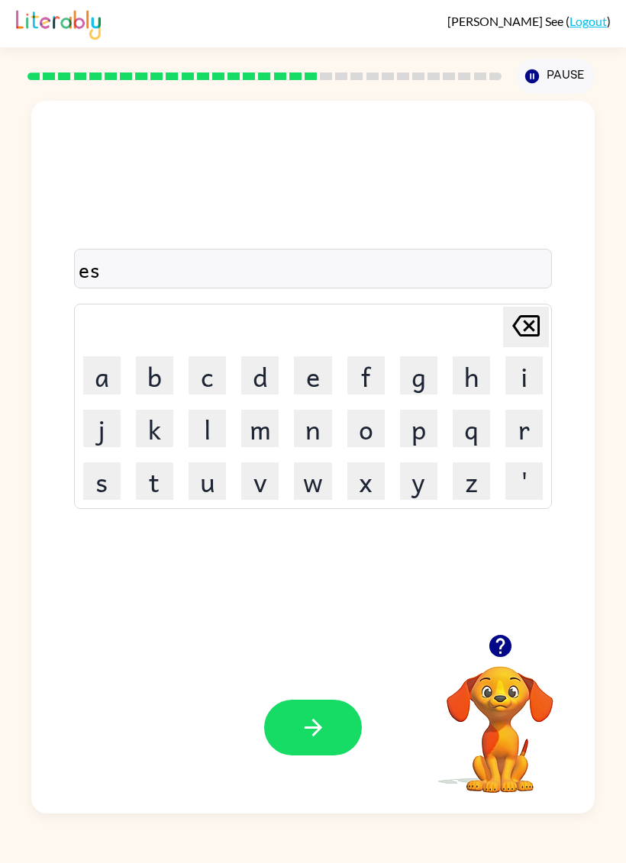
click at [317, 378] on button "e" at bounding box center [312, 374] width 37 height 37
click at [423, 491] on button "y" at bounding box center [418, 480] width 37 height 37
click at [532, 323] on icon at bounding box center [525, 325] width 27 height 21
click at [529, 333] on icon "[PERSON_NAME] last character input" at bounding box center [525, 325] width 37 height 37
click at [511, 642] on icon "button" at bounding box center [500, 645] width 27 height 27
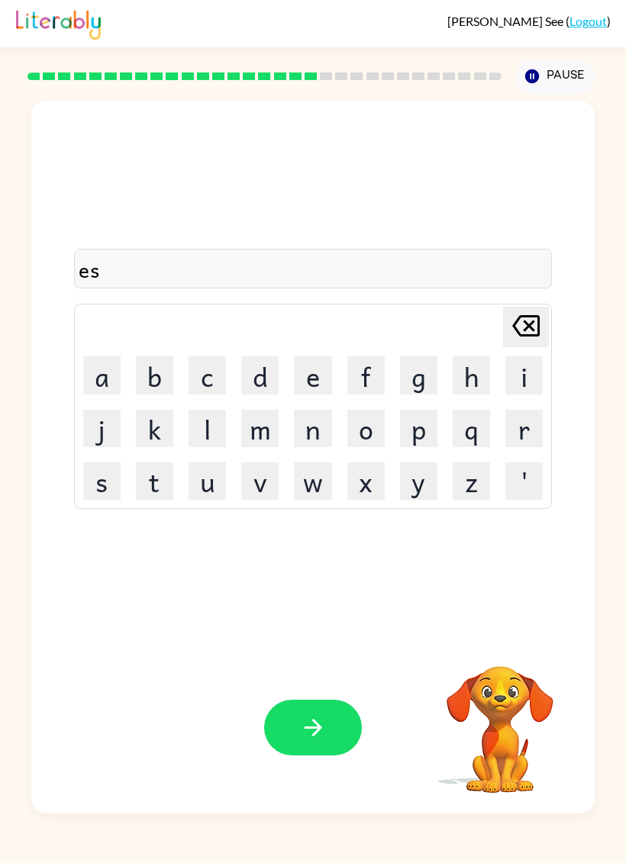
click at [565, 502] on div "es [PERSON_NAME] last character input a b c d e f g h i j k l m n o p q r s t u…" at bounding box center [312, 367] width 563 height 533
click at [317, 378] on button "e" at bounding box center [312, 374] width 37 height 37
click at [425, 485] on button "y" at bounding box center [418, 480] width 37 height 37
click at [525, 325] on icon "[PERSON_NAME] last character input" at bounding box center [525, 325] width 37 height 37
click at [528, 321] on icon "[PERSON_NAME] last character input" at bounding box center [525, 325] width 37 height 37
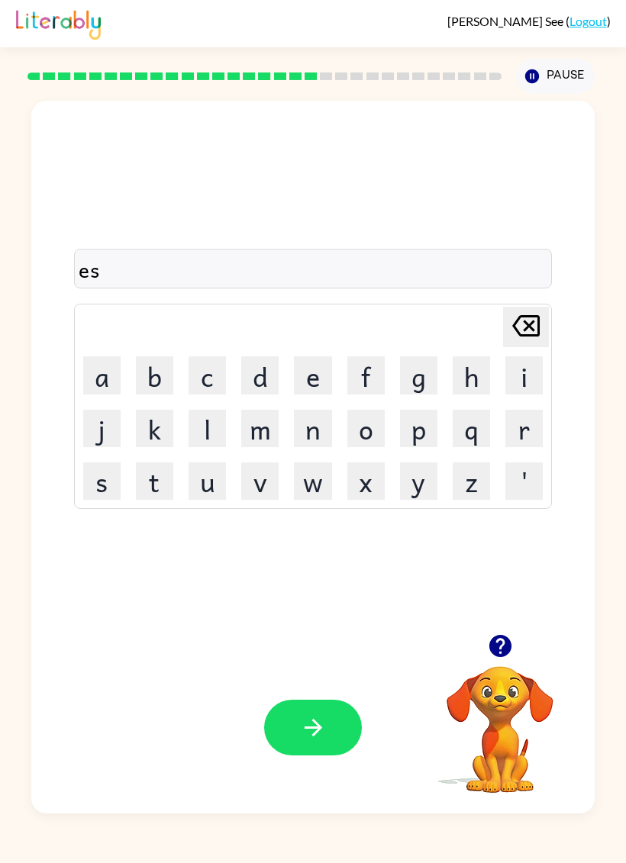
click at [529, 378] on button "i" at bounding box center [523, 374] width 37 height 37
click at [523, 327] on icon "[PERSON_NAME] last character input" at bounding box center [525, 325] width 37 height 37
click at [308, 383] on button "e" at bounding box center [312, 374] width 37 height 37
click at [416, 488] on button "y" at bounding box center [418, 480] width 37 height 37
click at [527, 329] on icon at bounding box center [525, 325] width 27 height 21
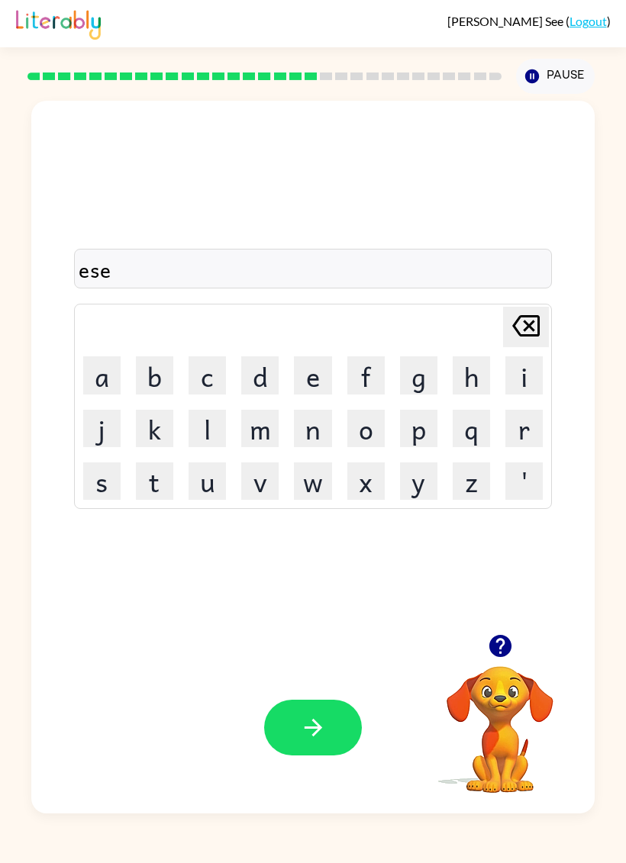
click at [526, 329] on icon at bounding box center [525, 325] width 27 height 21
click at [532, 324] on icon at bounding box center [525, 325] width 27 height 21
click at [531, 323] on icon at bounding box center [525, 325] width 27 height 21
click at [501, 639] on icon "button" at bounding box center [500, 645] width 27 height 27
click at [304, 377] on button "e" at bounding box center [312, 374] width 37 height 37
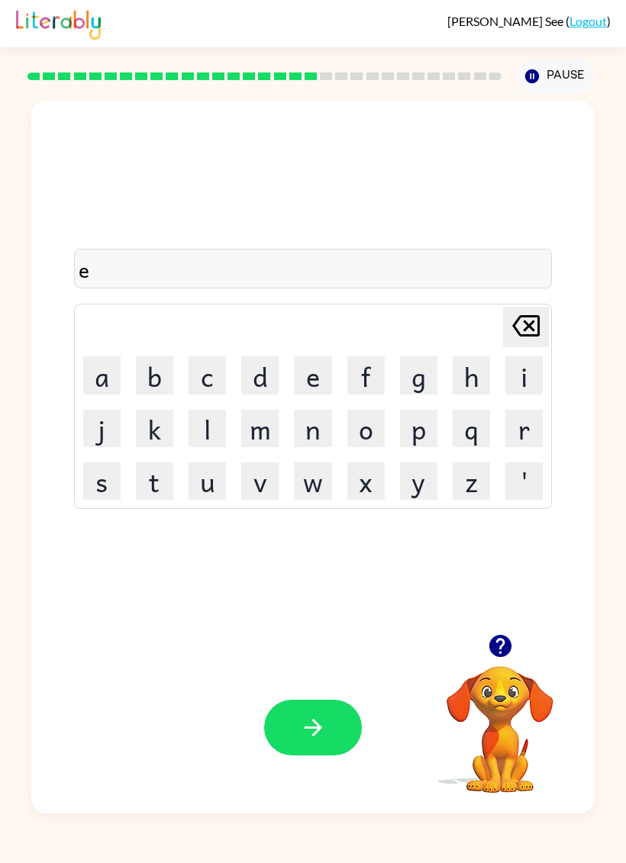
click at [99, 485] on button "s" at bounding box center [101, 480] width 37 height 37
click at [410, 489] on button "y" at bounding box center [418, 480] width 37 height 37
click at [522, 333] on icon "[PERSON_NAME] last character input" at bounding box center [525, 325] width 37 height 37
click at [420, 484] on button "y" at bounding box center [418, 480] width 37 height 37
click at [537, 327] on icon "[PERSON_NAME] last character input" at bounding box center [525, 325] width 37 height 37
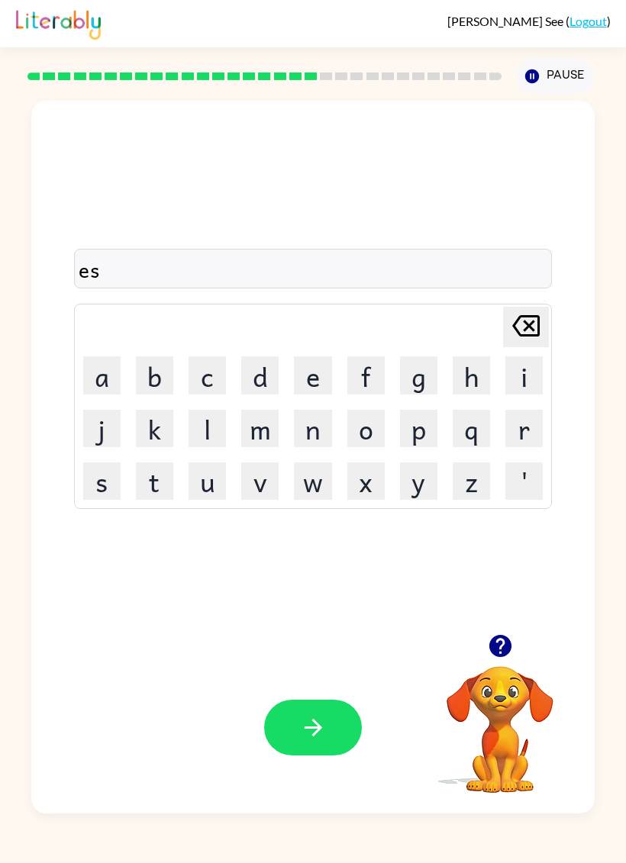
click at [307, 374] on button "e" at bounding box center [312, 374] width 37 height 37
click at [425, 470] on button "y" at bounding box center [418, 480] width 37 height 37
click at [313, 745] on button "button" at bounding box center [313, 728] width 98 height 56
click at [316, 85] on div at bounding box center [264, 76] width 484 height 53
click at [312, 75] on rect at bounding box center [310, 76] width 12 height 8
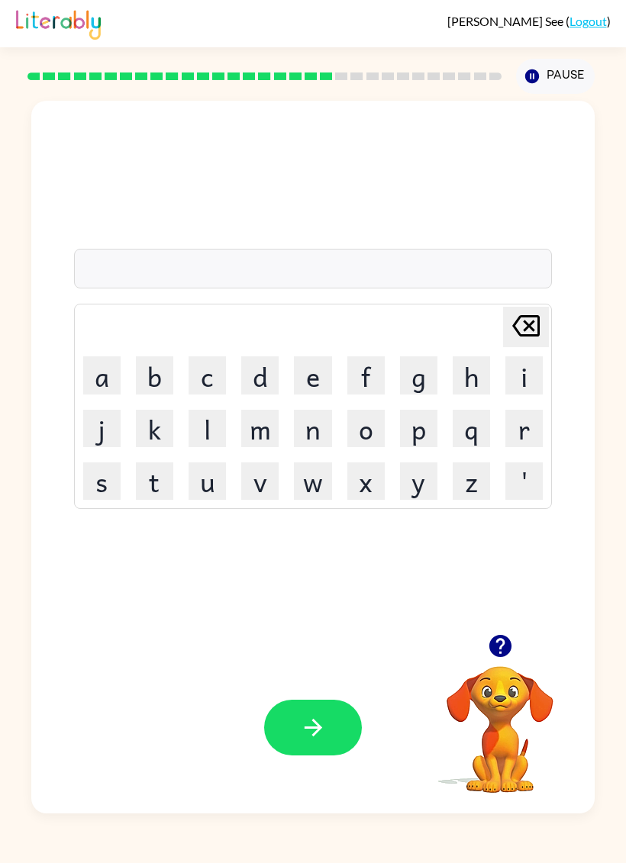
click at [258, 378] on button "d" at bounding box center [259, 374] width 37 height 37
click at [539, 375] on button "i" at bounding box center [523, 374] width 37 height 37
click at [114, 474] on button "s" at bounding box center [101, 480] width 37 height 37
click at [464, 386] on button "h" at bounding box center [470, 374] width 37 height 37
click at [312, 381] on button "e" at bounding box center [312, 374] width 37 height 37
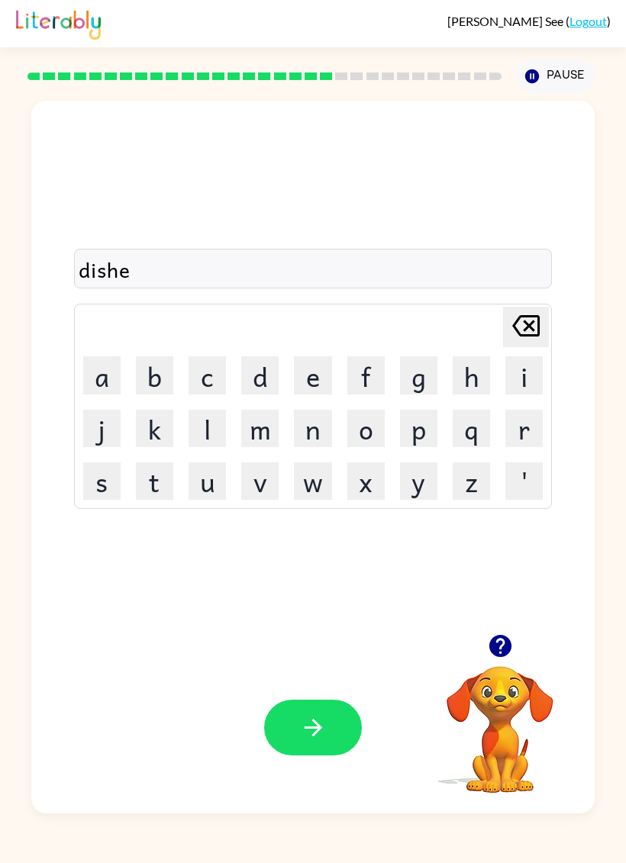
click at [94, 488] on button "s" at bounding box center [101, 480] width 37 height 37
click at [322, 725] on icon "button" at bounding box center [313, 727] width 27 height 27
click at [364, 375] on button "f" at bounding box center [365, 374] width 37 height 37
click at [224, 429] on button "l" at bounding box center [206, 428] width 37 height 37
click at [368, 430] on button "o" at bounding box center [365, 428] width 37 height 37
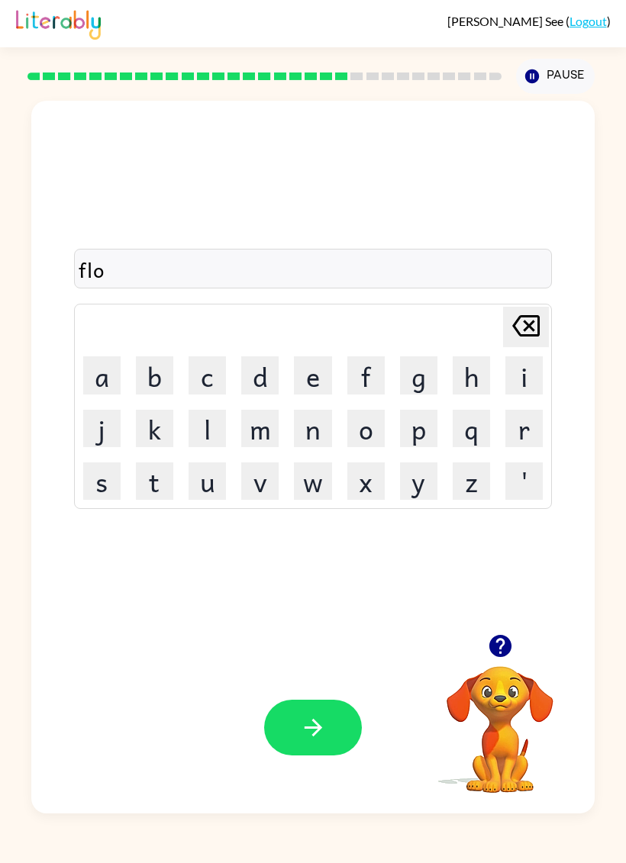
click at [161, 490] on button "t" at bounding box center [154, 480] width 37 height 37
click at [507, 335] on icon "[PERSON_NAME] last character input" at bounding box center [525, 325] width 37 height 37
click at [507, 334] on button "[PERSON_NAME] last character input" at bounding box center [526, 327] width 46 height 40
click at [516, 333] on icon "[PERSON_NAME] last character input" at bounding box center [525, 325] width 37 height 37
click at [202, 432] on button "l" at bounding box center [206, 428] width 37 height 37
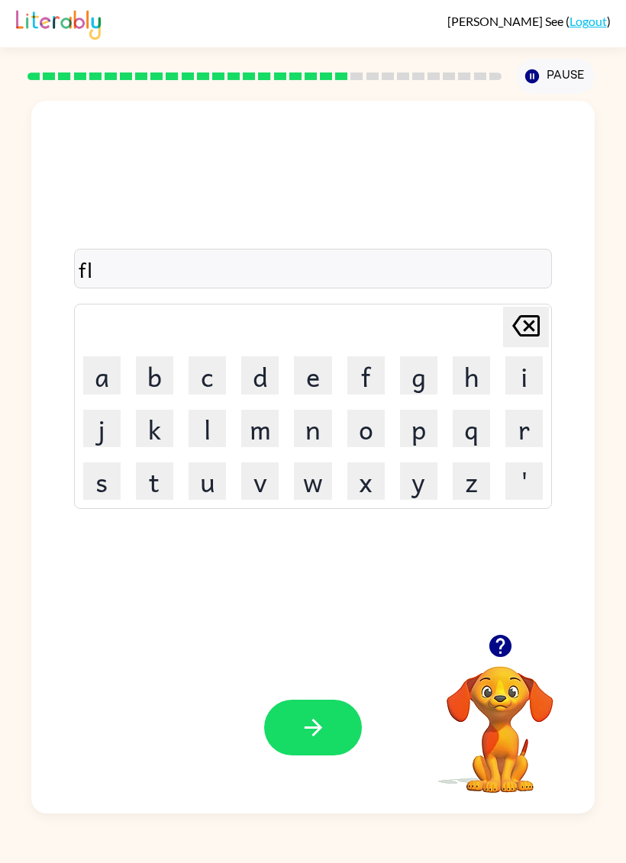
click at [368, 427] on button "o" at bounding box center [365, 428] width 37 height 37
click at [366, 432] on button "o" at bounding box center [365, 428] width 37 height 37
click at [165, 476] on button "t" at bounding box center [154, 480] width 37 height 37
click at [300, 722] on icon "button" at bounding box center [313, 727] width 27 height 27
click at [262, 436] on button "m" at bounding box center [259, 428] width 37 height 37
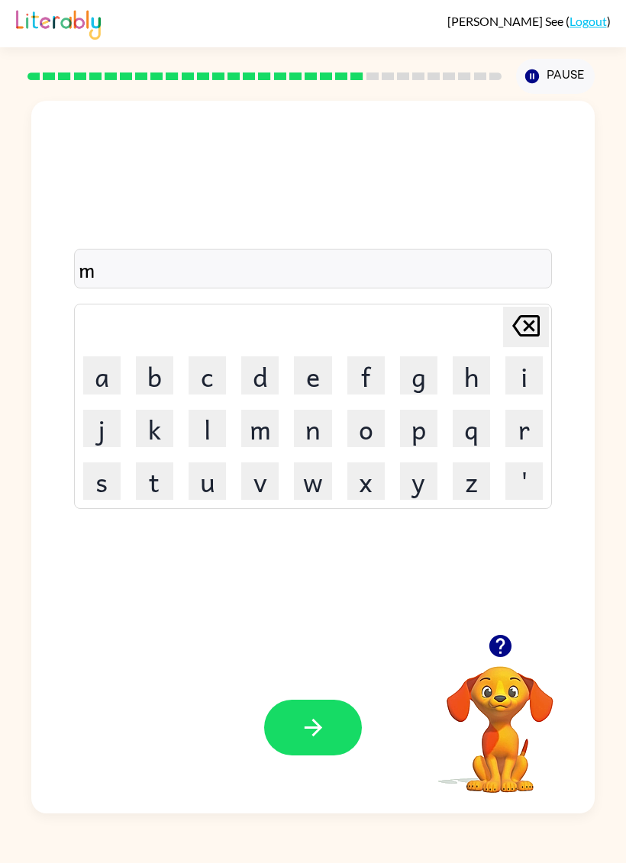
click at [526, 383] on button "i" at bounding box center [523, 374] width 37 height 37
click at [410, 388] on button "g" at bounding box center [418, 374] width 37 height 37
click at [471, 372] on button "h" at bounding box center [470, 374] width 37 height 37
click at [257, 385] on button "d" at bounding box center [259, 374] width 37 height 37
click at [516, 336] on icon "[PERSON_NAME] last character input" at bounding box center [525, 325] width 37 height 37
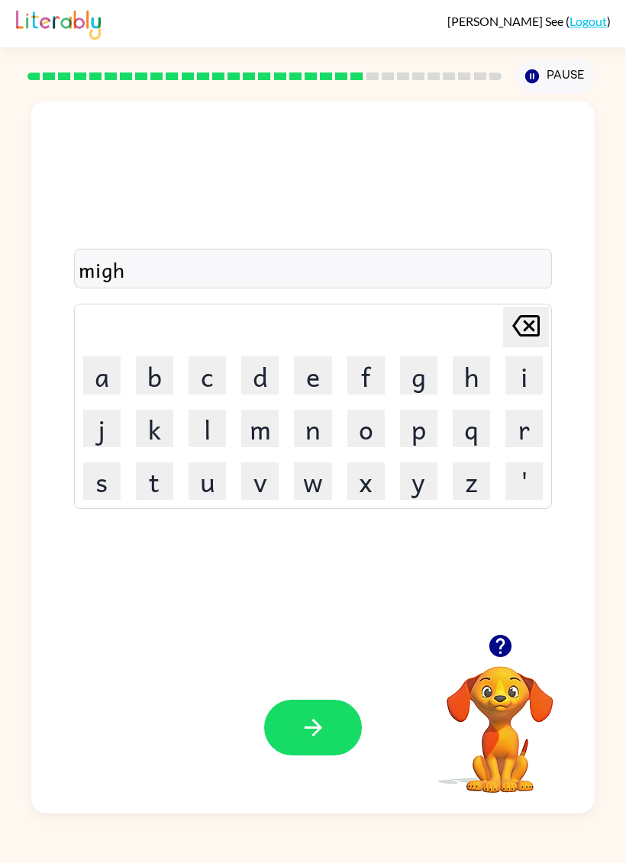
click at [516, 336] on icon "[PERSON_NAME] last character input" at bounding box center [525, 325] width 37 height 37
click at [519, 333] on icon at bounding box center [525, 325] width 27 height 21
click at [261, 377] on button "d" at bounding box center [259, 374] width 37 height 37
click at [312, 442] on button "n" at bounding box center [312, 428] width 37 height 37
click at [507, 384] on button "i" at bounding box center [523, 374] width 37 height 37
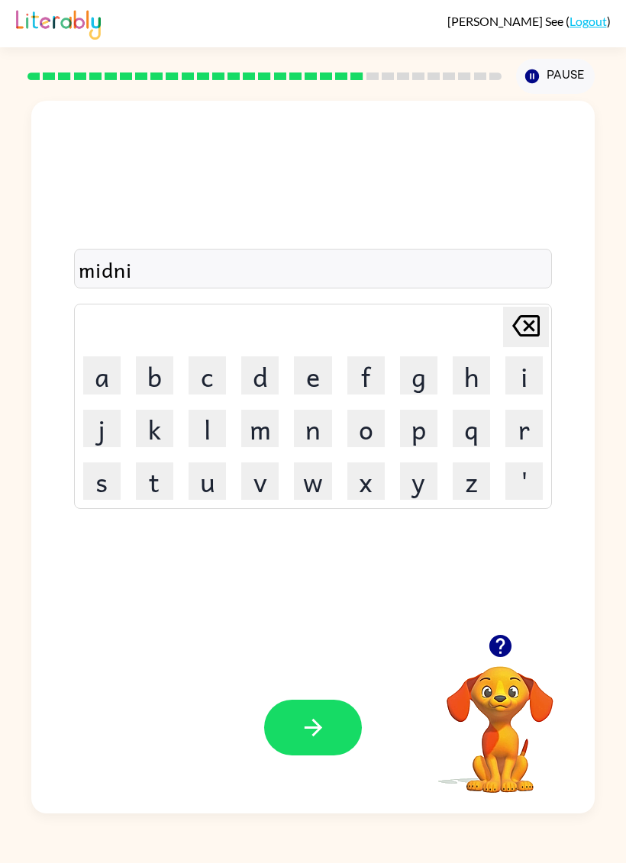
click at [420, 380] on button "g" at bounding box center [418, 374] width 37 height 37
click at [470, 378] on button "h" at bounding box center [470, 374] width 37 height 37
click at [149, 484] on button "t" at bounding box center [154, 480] width 37 height 37
click at [317, 732] on icon "button" at bounding box center [313, 728] width 18 height 18
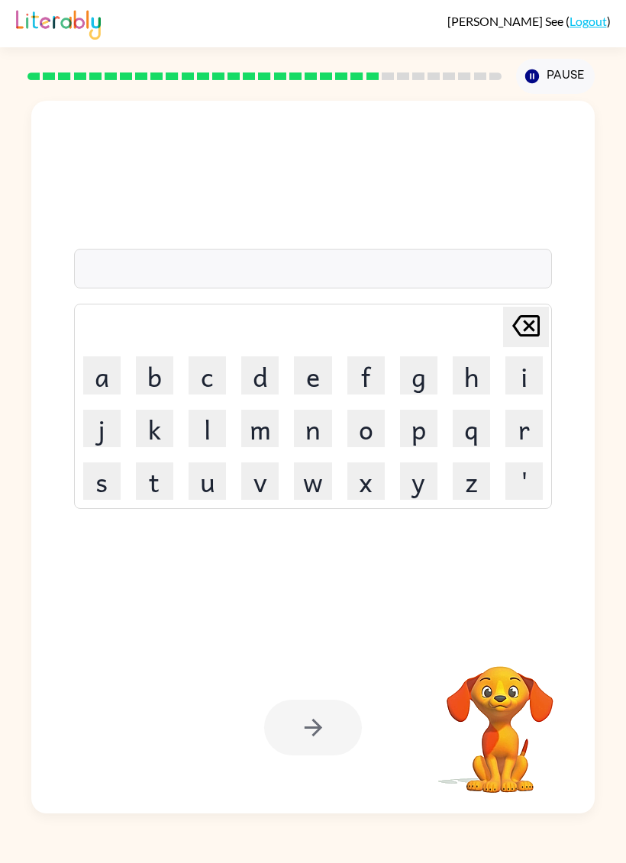
click at [319, 482] on button "w" at bounding box center [312, 480] width 37 height 37
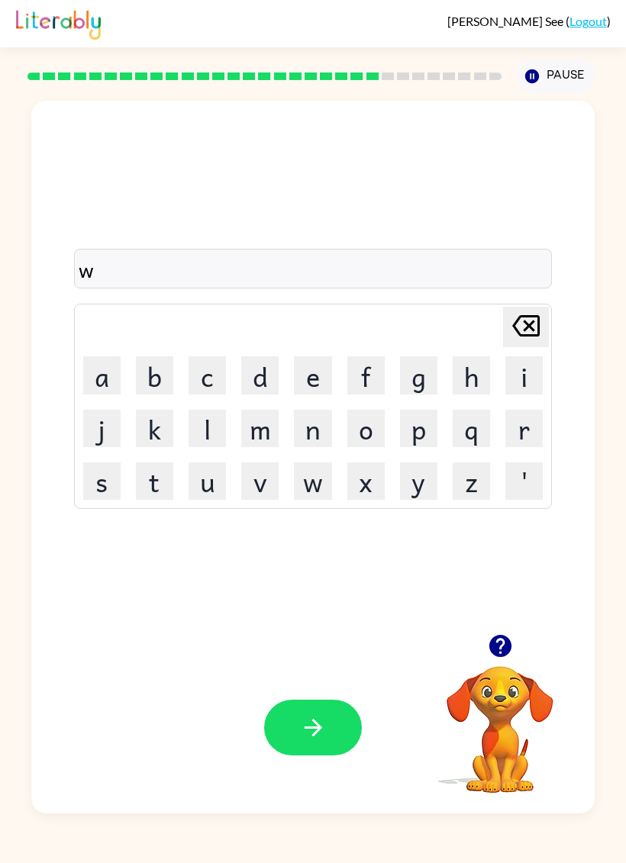
click at [529, 370] on button "i" at bounding box center [523, 374] width 37 height 37
click at [310, 430] on button "n" at bounding box center [312, 428] width 37 height 37
click at [111, 490] on button "s" at bounding box center [101, 480] width 37 height 37
click at [526, 330] on icon at bounding box center [525, 325] width 27 height 21
click at [166, 488] on button "t" at bounding box center [154, 480] width 37 height 37
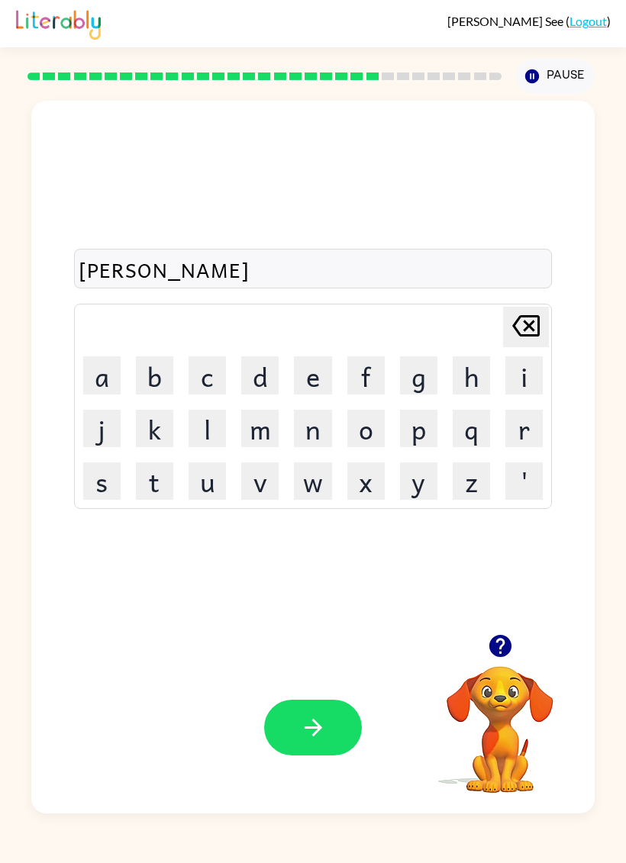
click at [308, 381] on button "e" at bounding box center [312, 374] width 37 height 37
click at [528, 426] on button "r" at bounding box center [523, 428] width 37 height 37
click at [312, 725] on icon "button" at bounding box center [313, 727] width 27 height 27
click at [270, 380] on button "d" at bounding box center [259, 374] width 37 height 37
click at [521, 381] on button "i" at bounding box center [523, 374] width 37 height 37
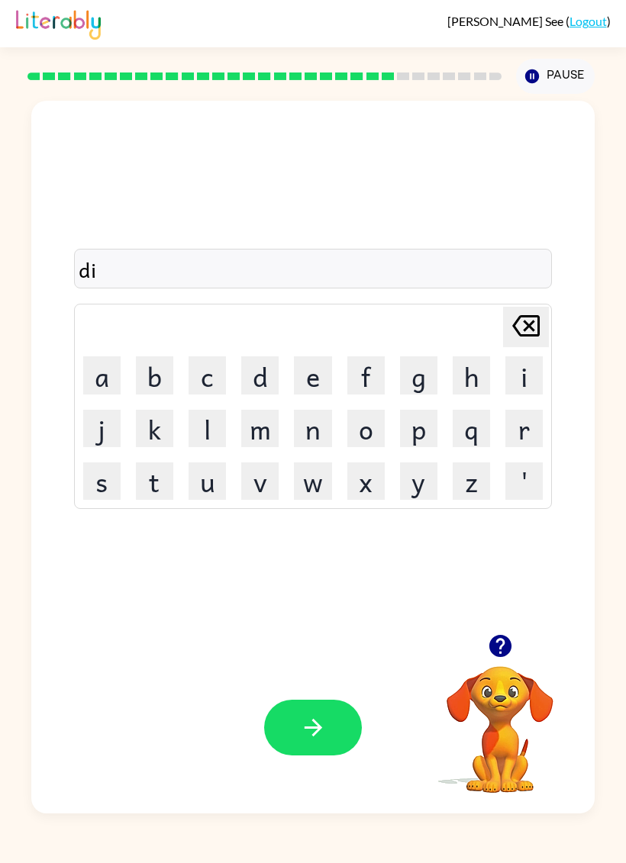
click at [98, 492] on button "s" at bounding box center [101, 480] width 37 height 37
click at [523, 372] on button "i" at bounding box center [523, 374] width 37 height 37
click at [521, 330] on icon "[PERSON_NAME] last character input" at bounding box center [525, 325] width 37 height 37
click at [523, 381] on button "i" at bounding box center [523, 374] width 37 height 37
click at [321, 380] on button "e" at bounding box center [312, 374] width 37 height 37
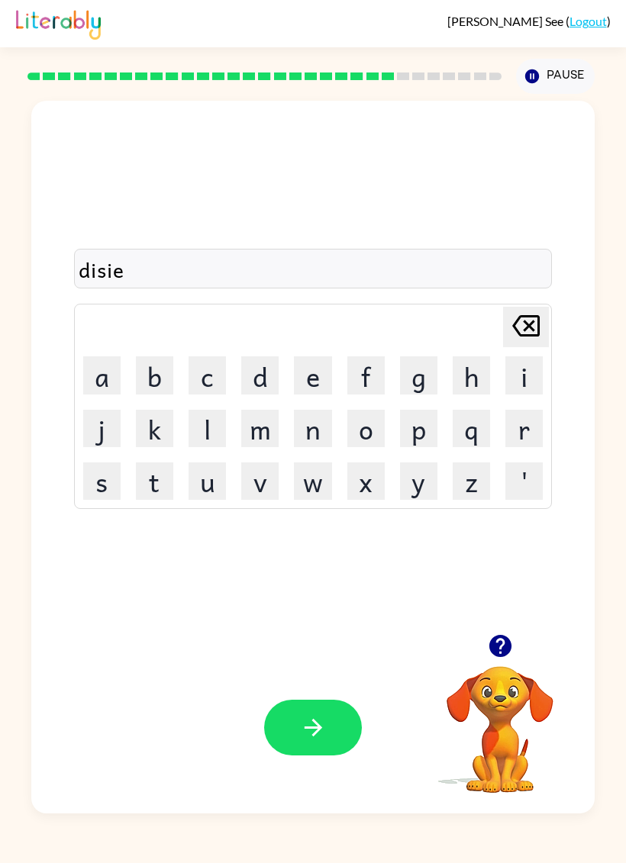
click at [533, 323] on icon at bounding box center [525, 325] width 27 height 21
click at [521, 378] on button "i" at bounding box center [523, 374] width 37 height 37
click at [497, 647] on icon "button" at bounding box center [499, 646] width 22 height 22
click at [143, 468] on button "t" at bounding box center [154, 480] width 37 height 37
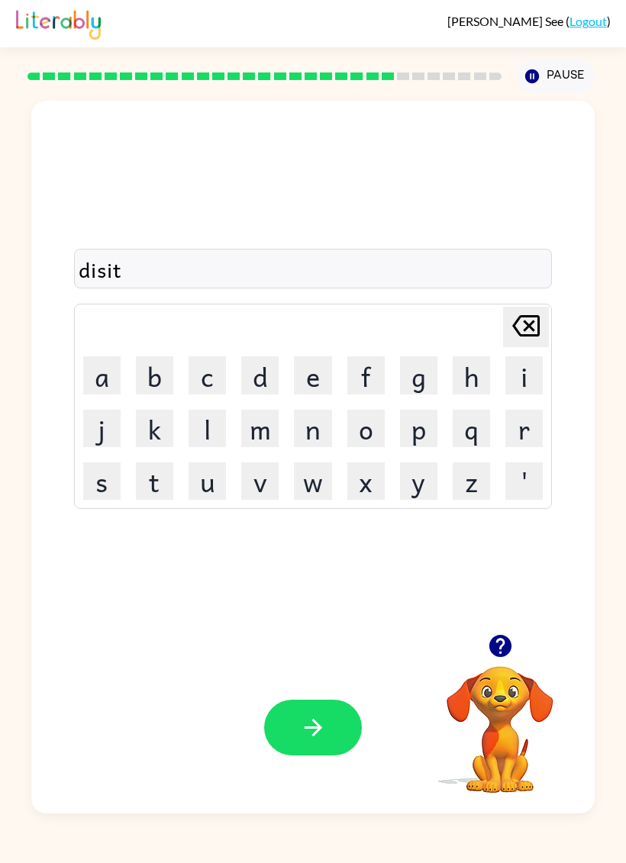
click at [522, 384] on button "i" at bounding box center [523, 374] width 37 height 37
click at [494, 643] on icon "button" at bounding box center [499, 646] width 22 height 22
click at [308, 430] on button "n" at bounding box center [312, 428] width 37 height 37
click at [489, 648] on icon "button" at bounding box center [499, 646] width 22 height 22
click at [413, 377] on button "g" at bounding box center [418, 374] width 37 height 37
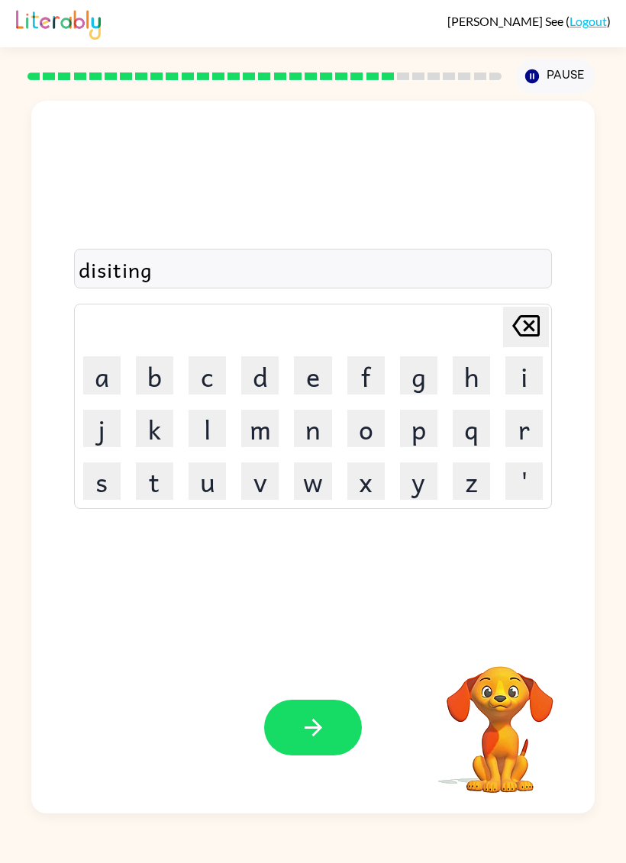
click at [301, 730] on icon "button" at bounding box center [313, 727] width 27 height 27
click at [526, 429] on button "r" at bounding box center [523, 428] width 37 height 37
click at [498, 643] on icon "button" at bounding box center [499, 646] width 22 height 22
click at [364, 423] on button "o" at bounding box center [365, 428] width 37 height 37
click at [154, 422] on button "k" at bounding box center [154, 428] width 37 height 37
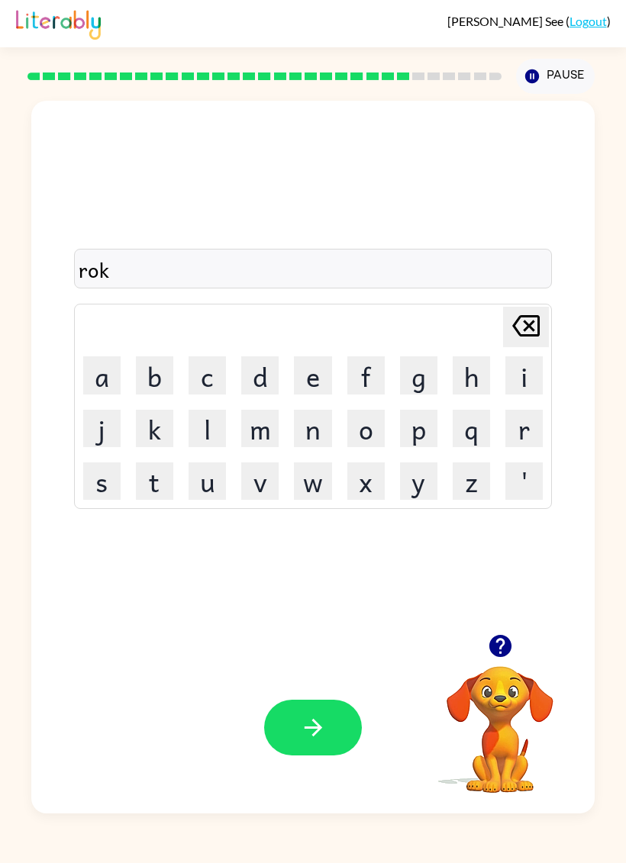
click at [319, 371] on button "e" at bounding box center [312, 374] width 37 height 37
click at [161, 487] on button "t" at bounding box center [154, 480] width 37 height 37
click at [320, 726] on icon "button" at bounding box center [313, 728] width 18 height 18
click at [214, 475] on button "u" at bounding box center [206, 480] width 37 height 37
click at [317, 433] on button "n" at bounding box center [312, 428] width 37 height 37
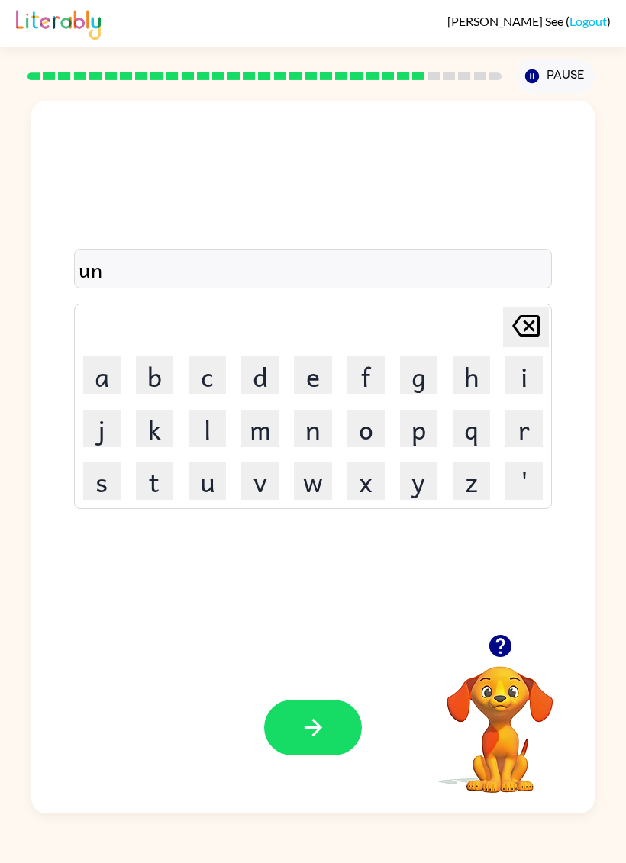
click at [308, 378] on button "e" at bounding box center [312, 374] width 37 height 37
click at [365, 375] on button "f" at bounding box center [365, 374] width 37 height 37
click at [371, 434] on button "o" at bounding box center [365, 428] width 37 height 37
click at [529, 427] on button "r" at bounding box center [523, 428] width 37 height 37
click at [253, 431] on button "m" at bounding box center [259, 428] width 37 height 37
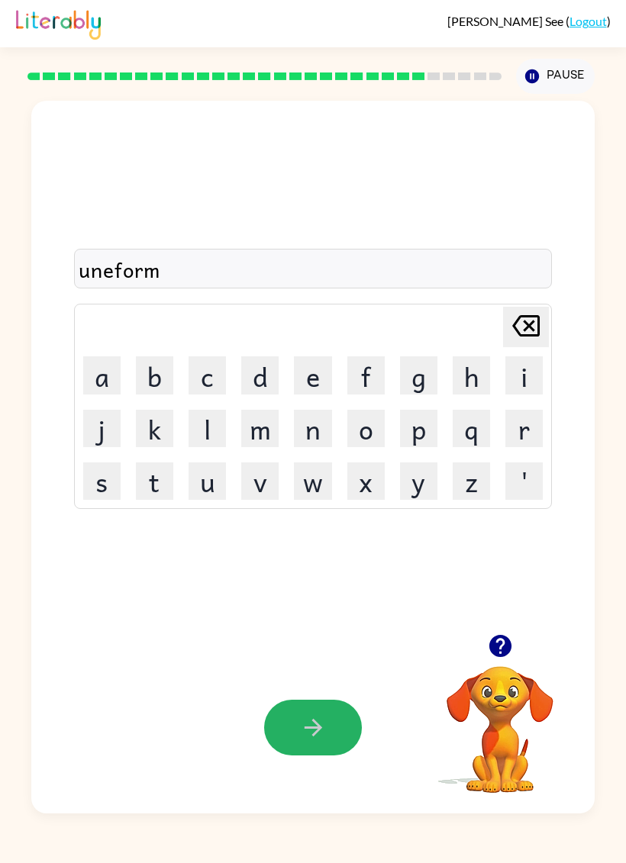
click at [315, 735] on icon "button" at bounding box center [313, 727] width 27 height 27
click at [208, 377] on button "c" at bounding box center [206, 374] width 37 height 37
click at [510, 627] on div at bounding box center [499, 645] width 153 height 39
click at [500, 641] on icon "button" at bounding box center [500, 645] width 27 height 27
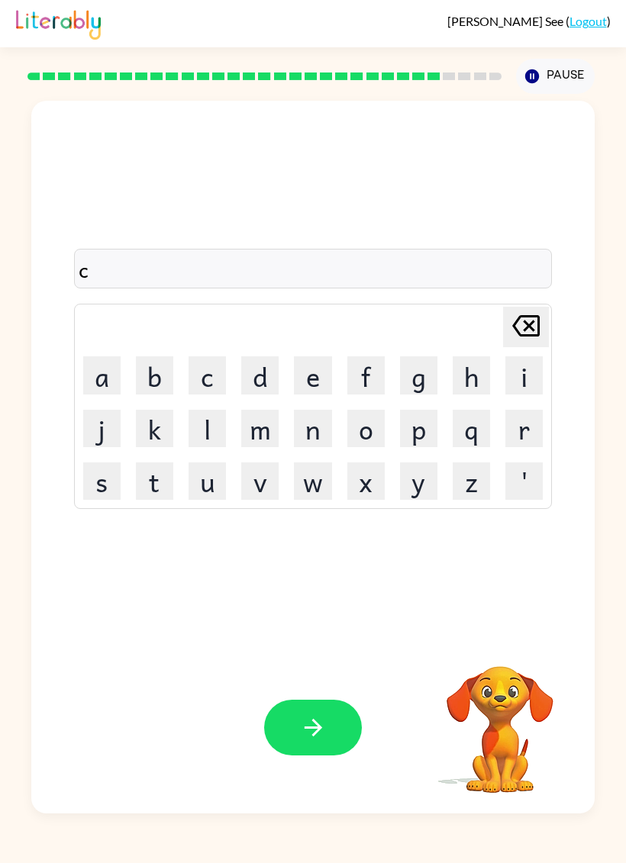
click at [470, 372] on button "h" at bounding box center [470, 374] width 37 height 37
click at [108, 375] on button "a" at bounding box center [101, 374] width 37 height 37
click at [522, 379] on button "i" at bounding box center [523, 374] width 37 height 37
click at [312, 435] on button "n" at bounding box center [312, 428] width 37 height 37
click at [312, 736] on icon "button" at bounding box center [313, 727] width 27 height 27
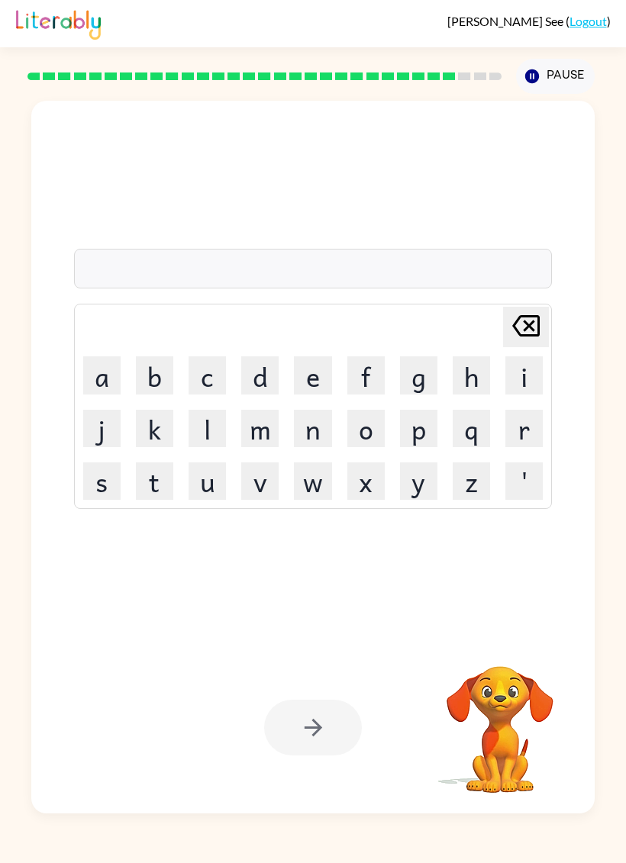
click at [204, 386] on button "c" at bounding box center [206, 374] width 37 height 37
click at [471, 380] on button "h" at bounding box center [470, 374] width 37 height 37
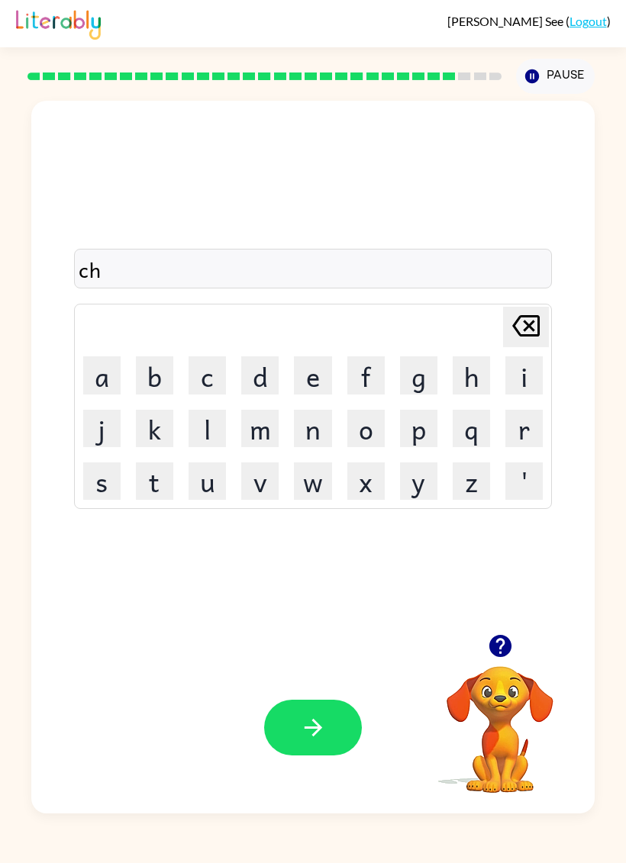
click at [105, 379] on button "a" at bounding box center [101, 374] width 37 height 37
click at [307, 434] on button "n" at bounding box center [312, 428] width 37 height 37
click at [146, 431] on button "k" at bounding box center [154, 428] width 37 height 37
click at [517, 330] on icon at bounding box center [525, 325] width 27 height 21
click at [517, 330] on icon "[PERSON_NAME] last character input" at bounding box center [525, 325] width 37 height 37
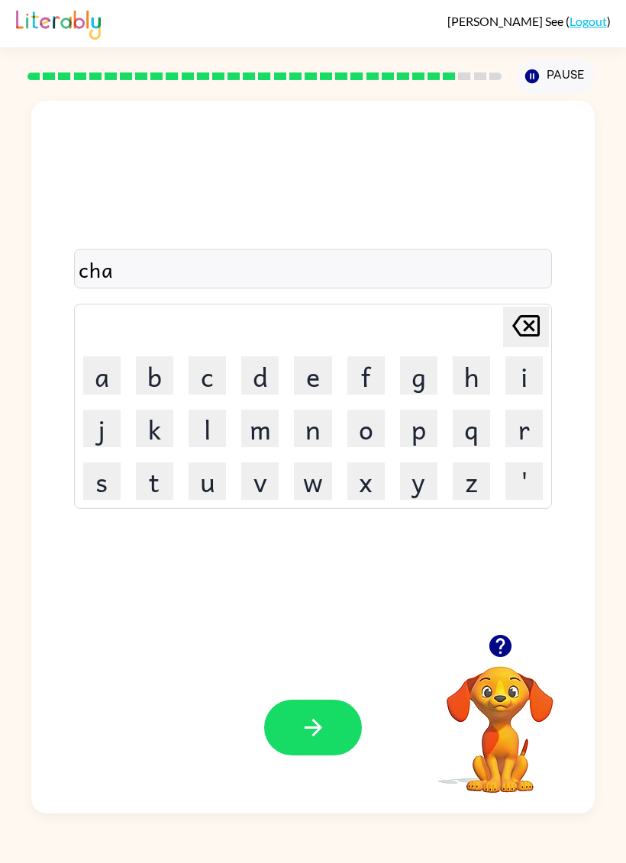
click at [514, 333] on icon "[PERSON_NAME] last character input" at bounding box center [525, 325] width 37 height 37
click at [199, 486] on button "u" at bounding box center [206, 480] width 37 height 37
click at [301, 433] on button "n" at bounding box center [312, 428] width 37 height 37
click at [156, 435] on button "k" at bounding box center [154, 428] width 37 height 37
click at [293, 742] on button "button" at bounding box center [313, 728] width 98 height 56
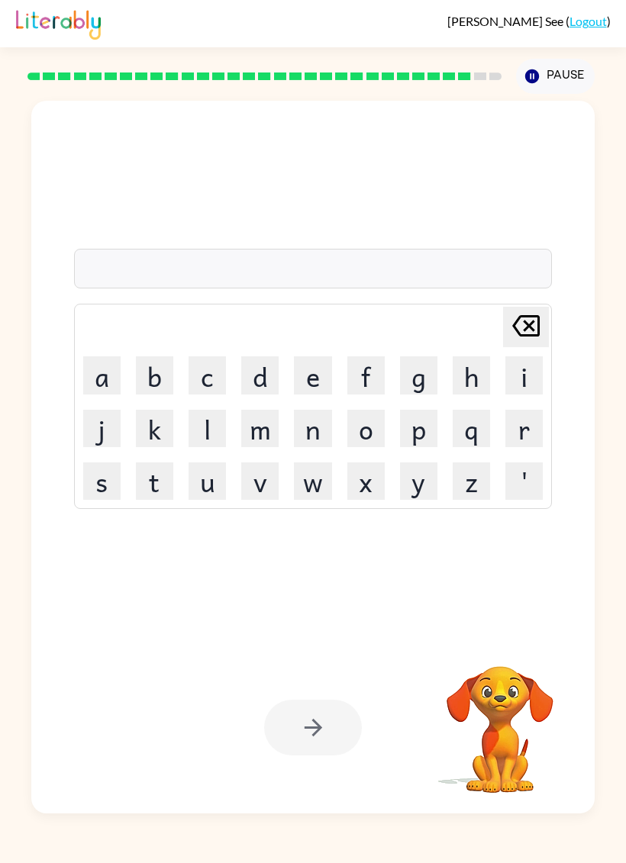
click at [159, 494] on button "t" at bounding box center [154, 480] width 37 height 37
click at [468, 384] on button "h" at bounding box center [470, 374] width 37 height 37
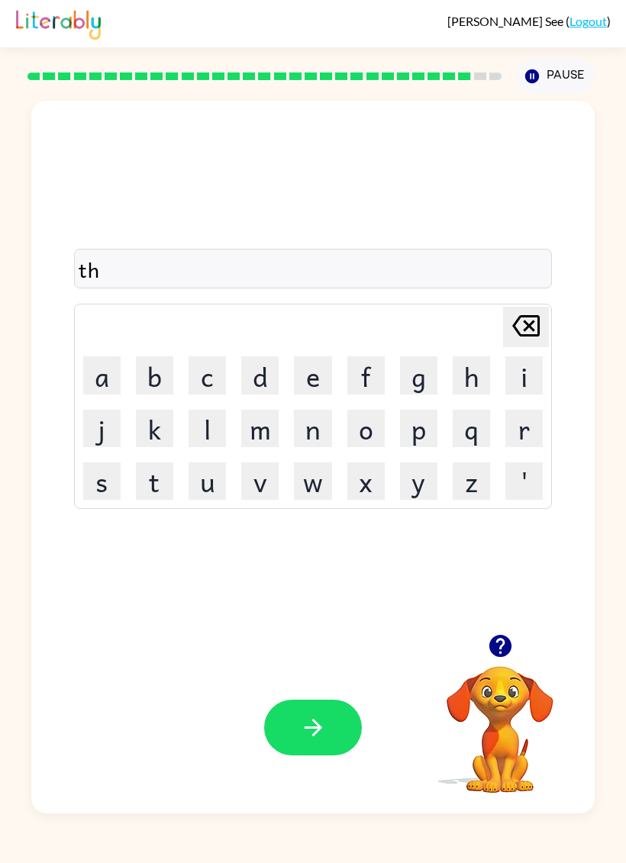
click at [526, 380] on button "i" at bounding box center [523, 374] width 37 height 37
click at [511, 434] on button "r" at bounding box center [523, 428] width 37 height 37
click at [104, 490] on button "s" at bounding box center [101, 480] width 37 height 37
click at [160, 495] on button "t" at bounding box center [154, 480] width 37 height 37
click at [327, 725] on button "button" at bounding box center [313, 728] width 98 height 56
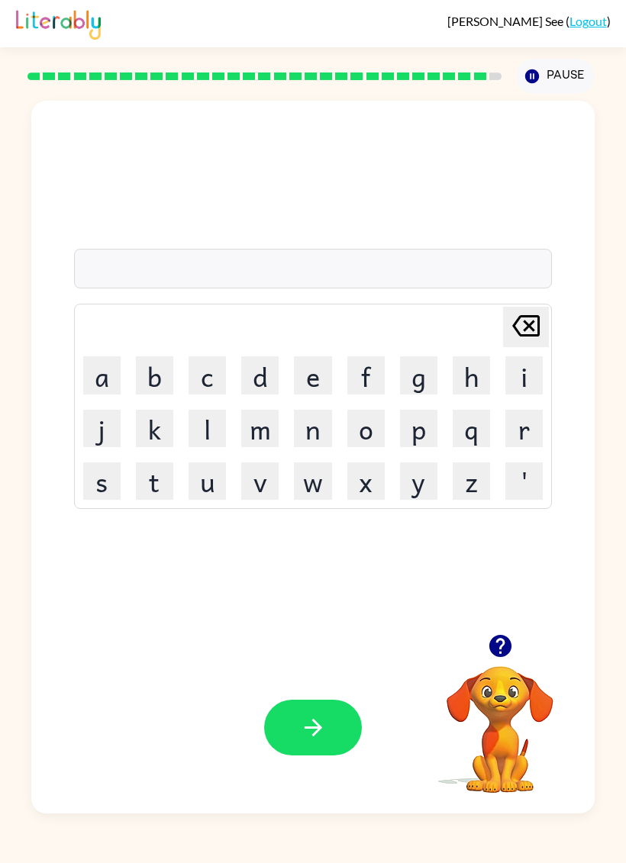
click at [364, 376] on button "f" at bounding box center [365, 374] width 37 height 37
click at [527, 377] on button "i" at bounding box center [523, 374] width 37 height 37
click at [308, 425] on button "n" at bounding box center [312, 428] width 37 height 37
click at [422, 377] on button "g" at bounding box center [418, 374] width 37 height 37
click at [312, 381] on button "e" at bounding box center [312, 374] width 37 height 37
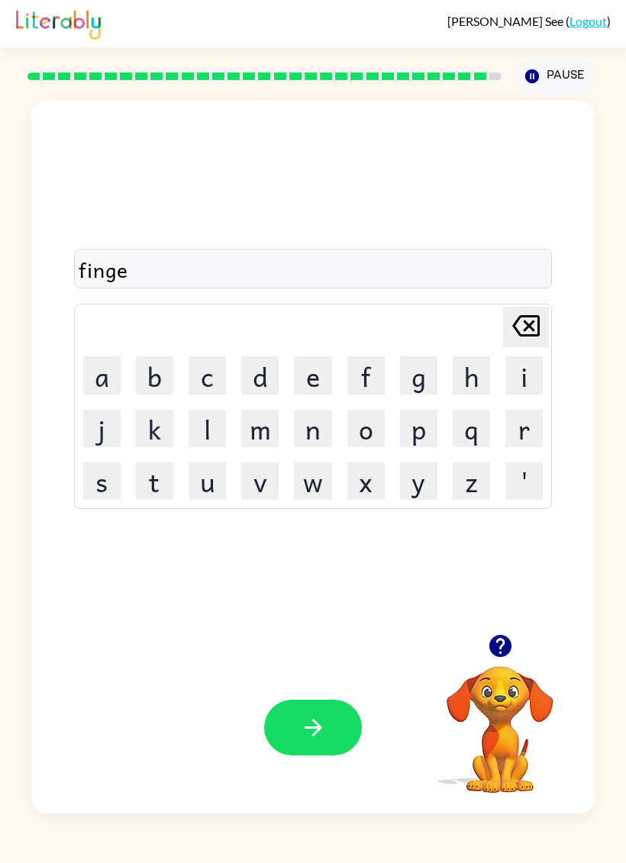
click at [529, 423] on button "r" at bounding box center [523, 428] width 37 height 37
click at [310, 428] on button "n" at bounding box center [312, 428] width 37 height 37
click at [98, 389] on button "a" at bounding box center [101, 374] width 37 height 37
click at [523, 378] on button "i" at bounding box center [523, 374] width 37 height 37
click at [318, 433] on button "n" at bounding box center [312, 428] width 37 height 37
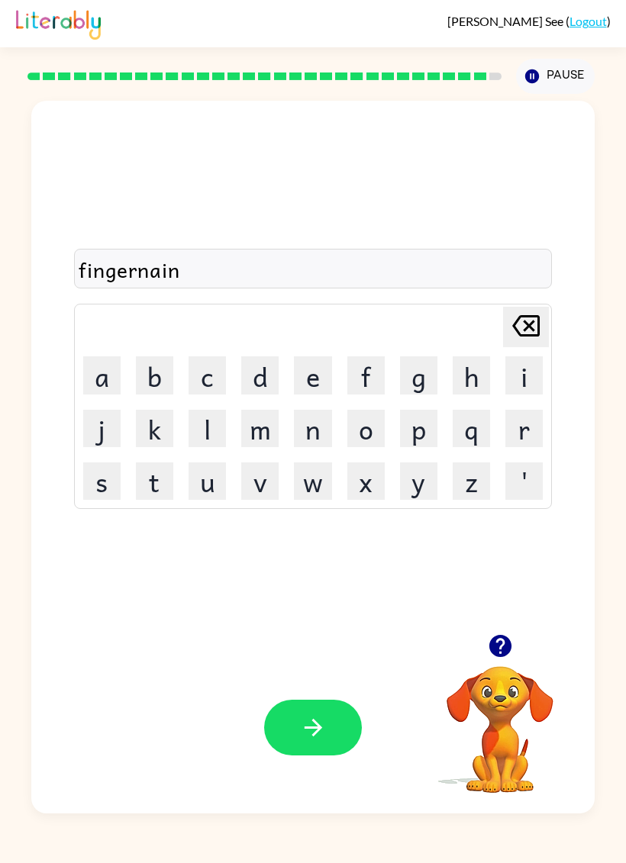
click at [537, 328] on icon "[PERSON_NAME] last character input" at bounding box center [525, 325] width 37 height 37
click at [209, 429] on button "l" at bounding box center [206, 428] width 37 height 37
click at [295, 726] on button "button" at bounding box center [313, 728] width 98 height 56
